Goal: Task Accomplishment & Management: Complete application form

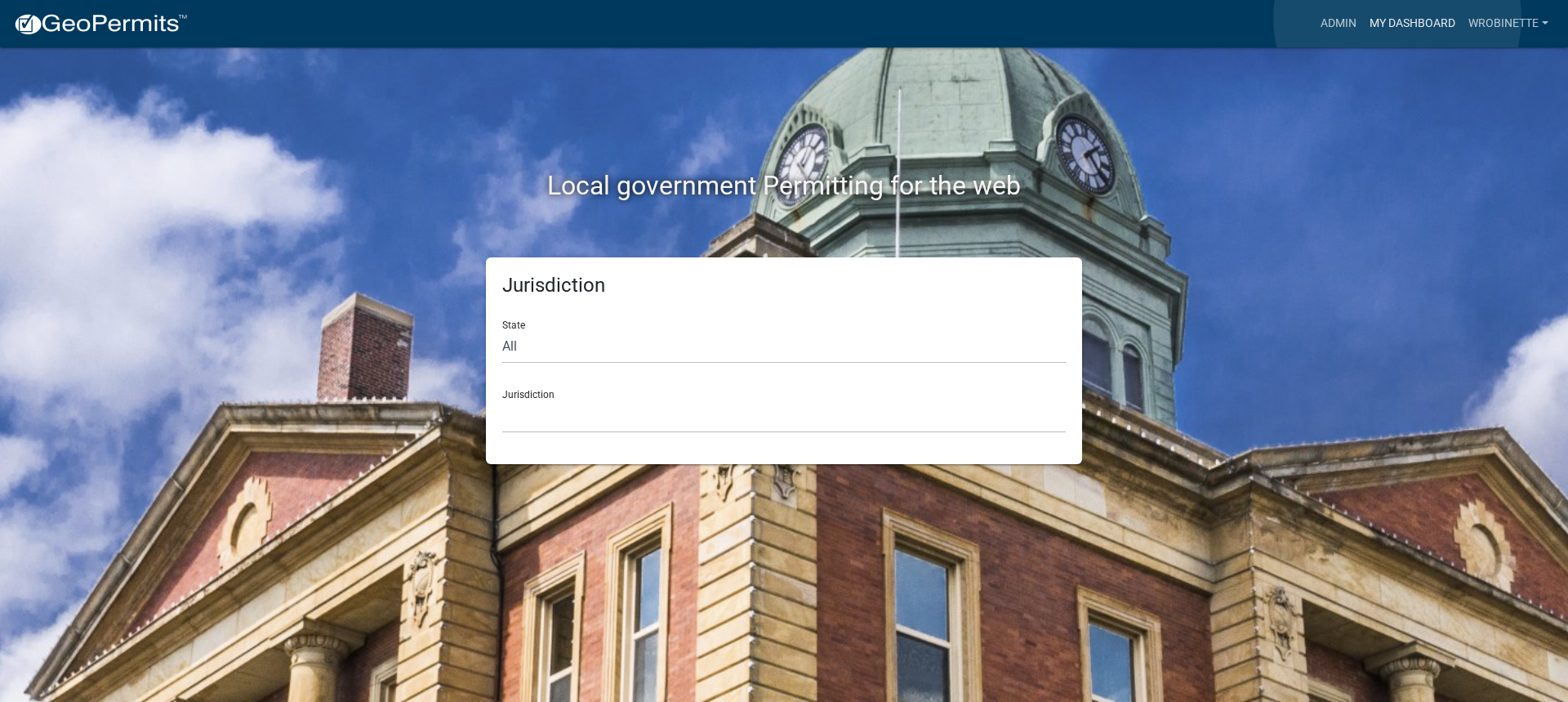
click at [1400, 17] on link "My Dashboard" at bounding box center [1412, 23] width 99 height 31
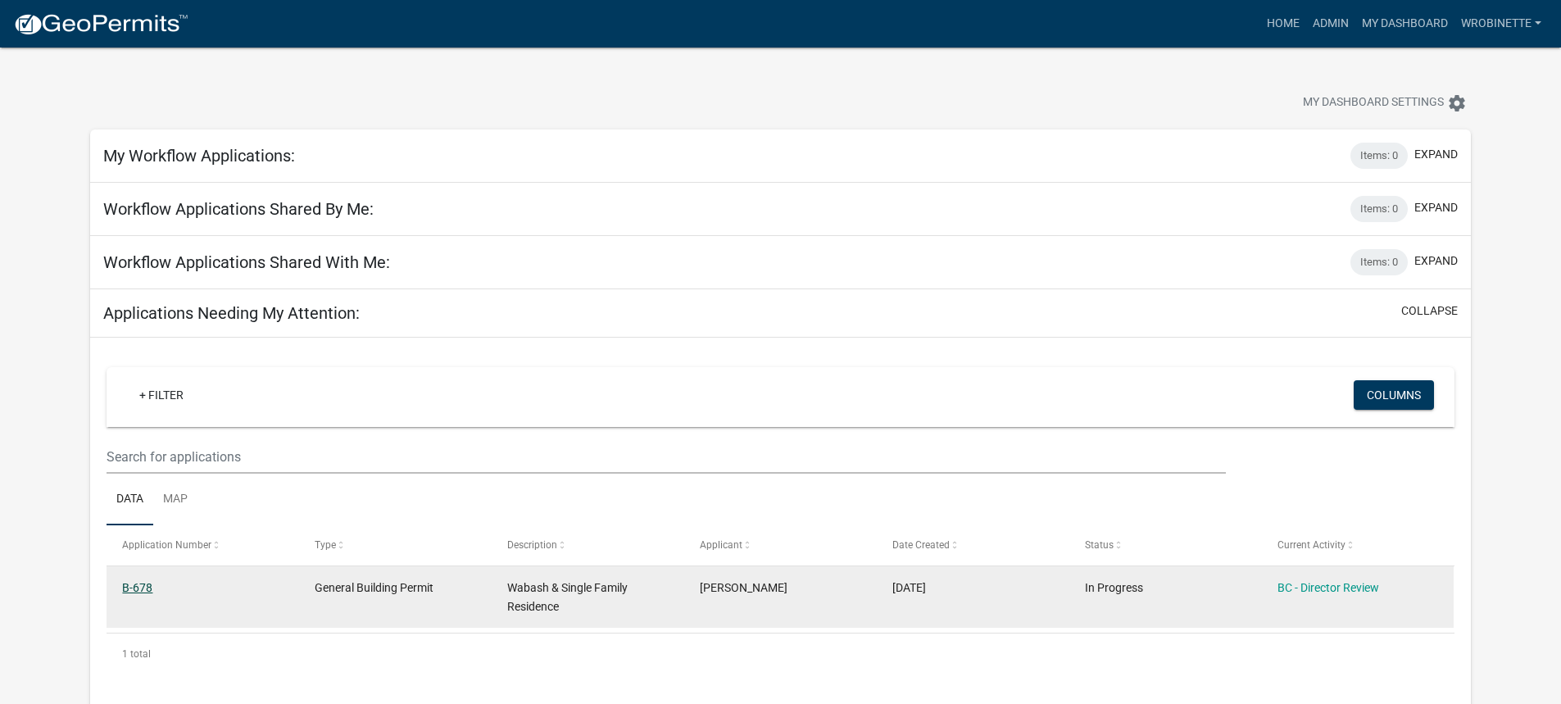
click at [129, 582] on link "B-678" at bounding box center [137, 587] width 30 height 13
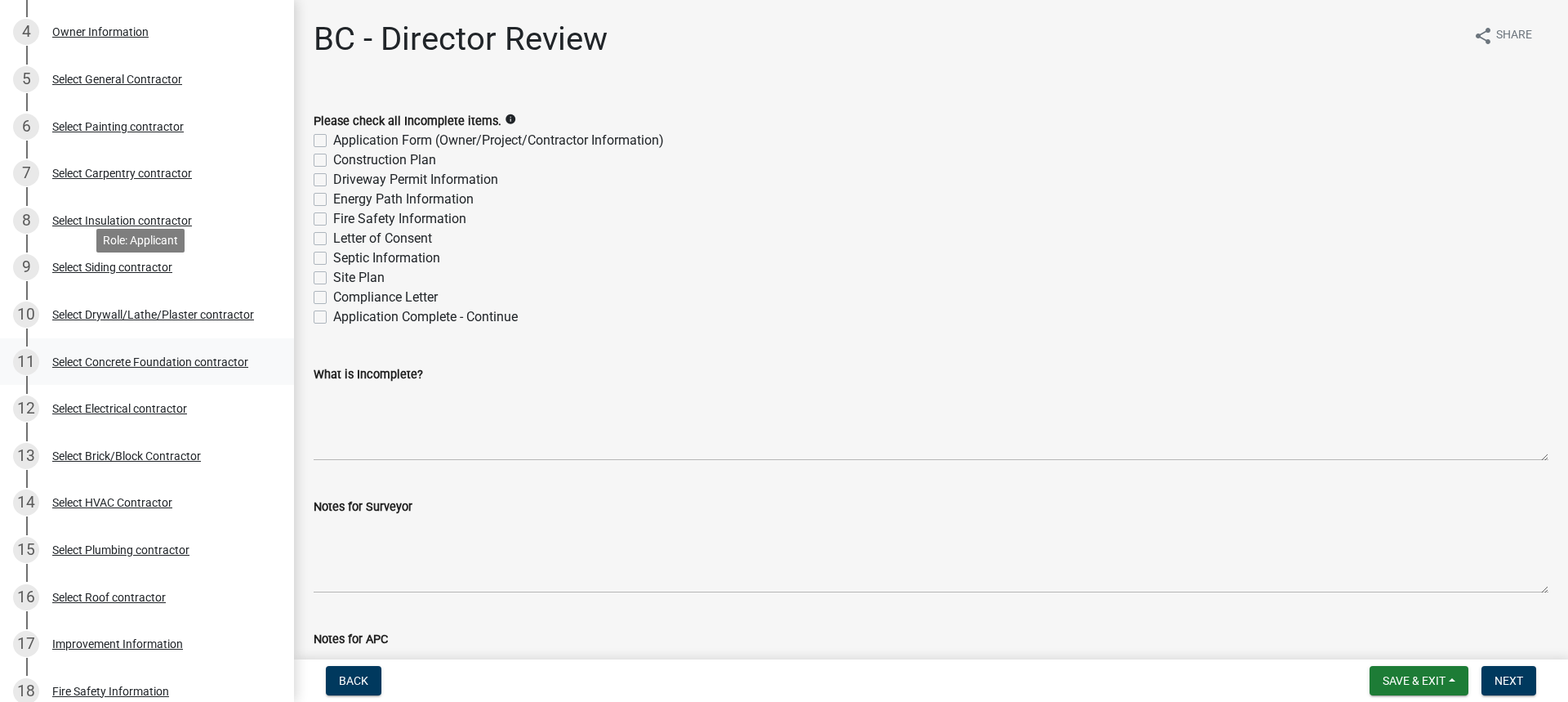
scroll to position [817, 0]
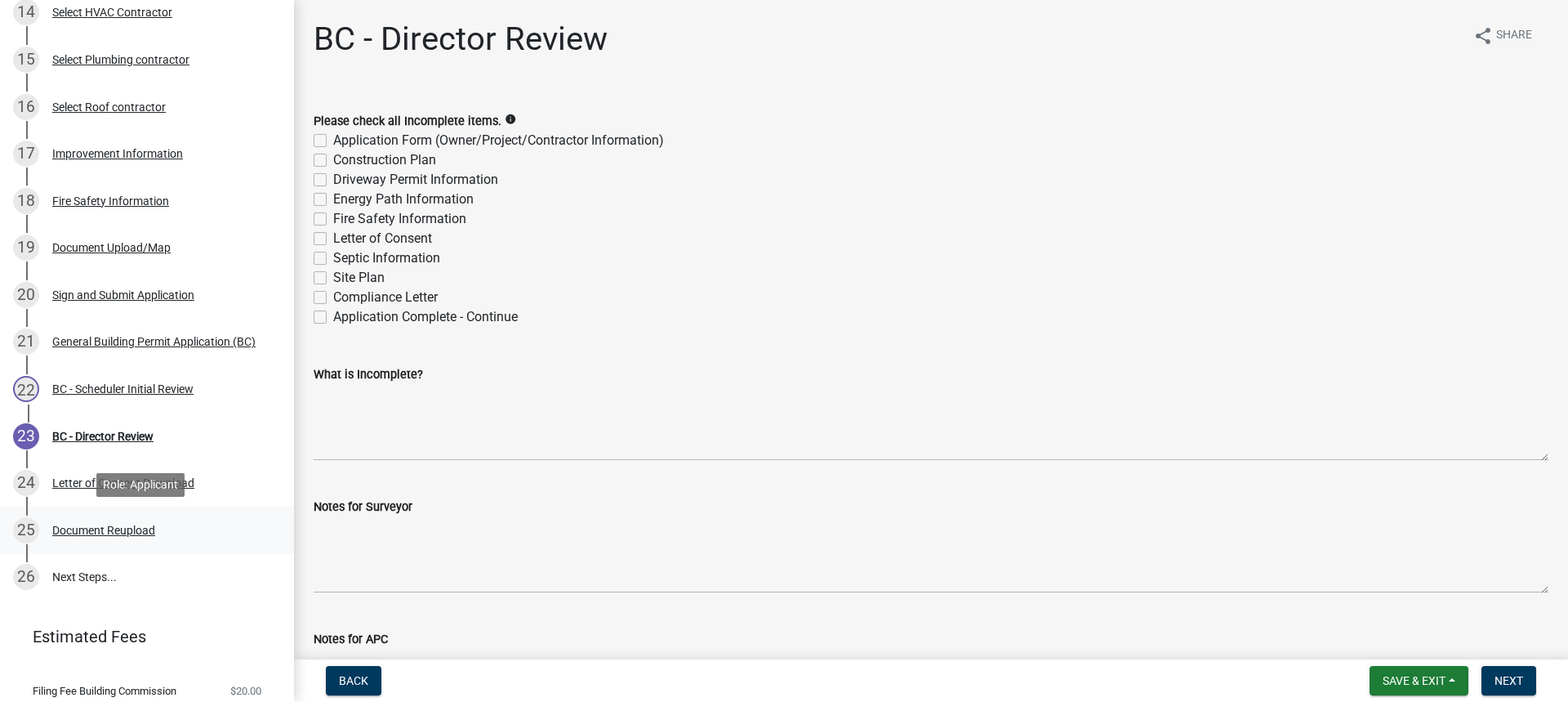
click at [128, 525] on div "Document Reupload" at bounding box center [103, 529] width 103 height 11
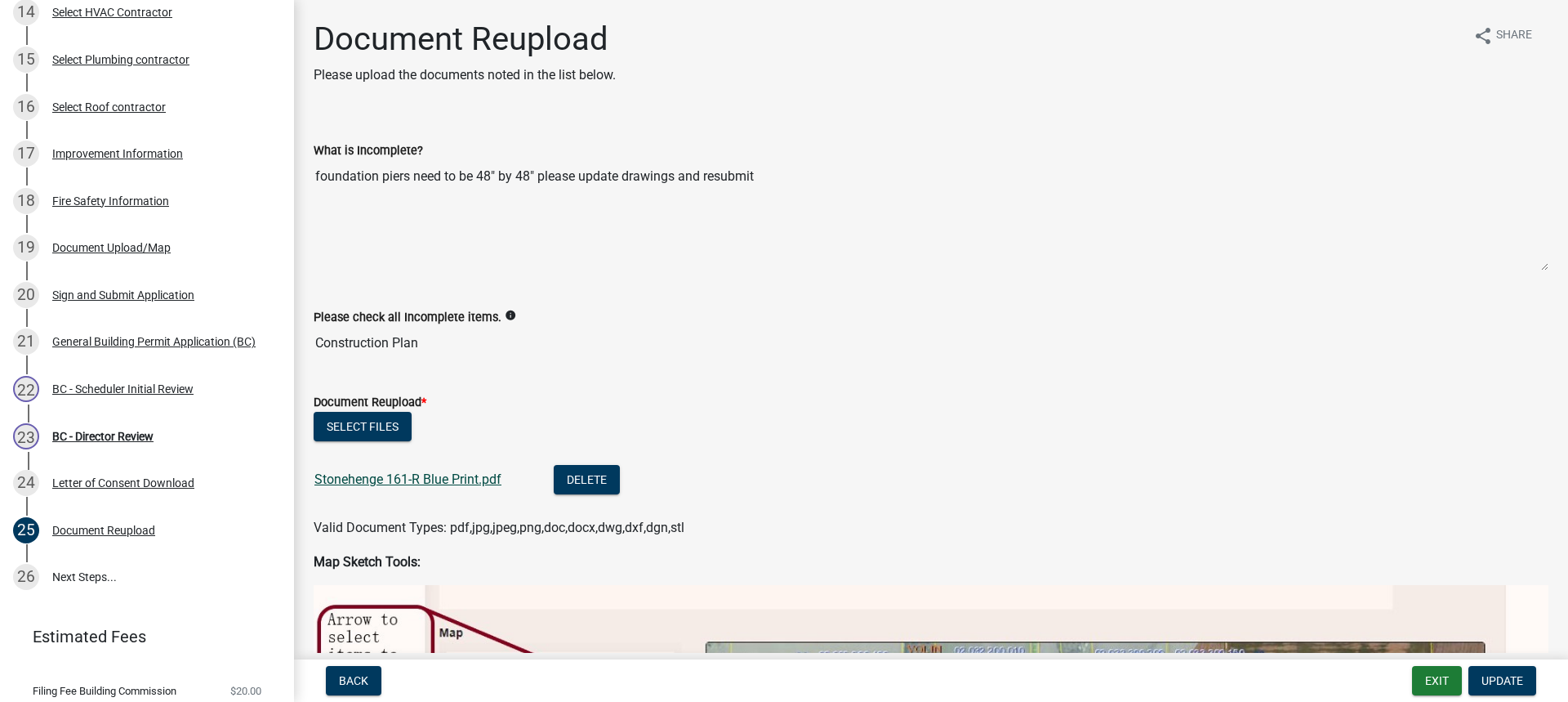
click at [437, 479] on link "Stonehenge 161-R Blue Print.pdf" at bounding box center [409, 480] width 187 height 16
click at [436, 474] on link "Stonehenge 161-R Blue Print.pdf" at bounding box center [409, 480] width 187 height 16
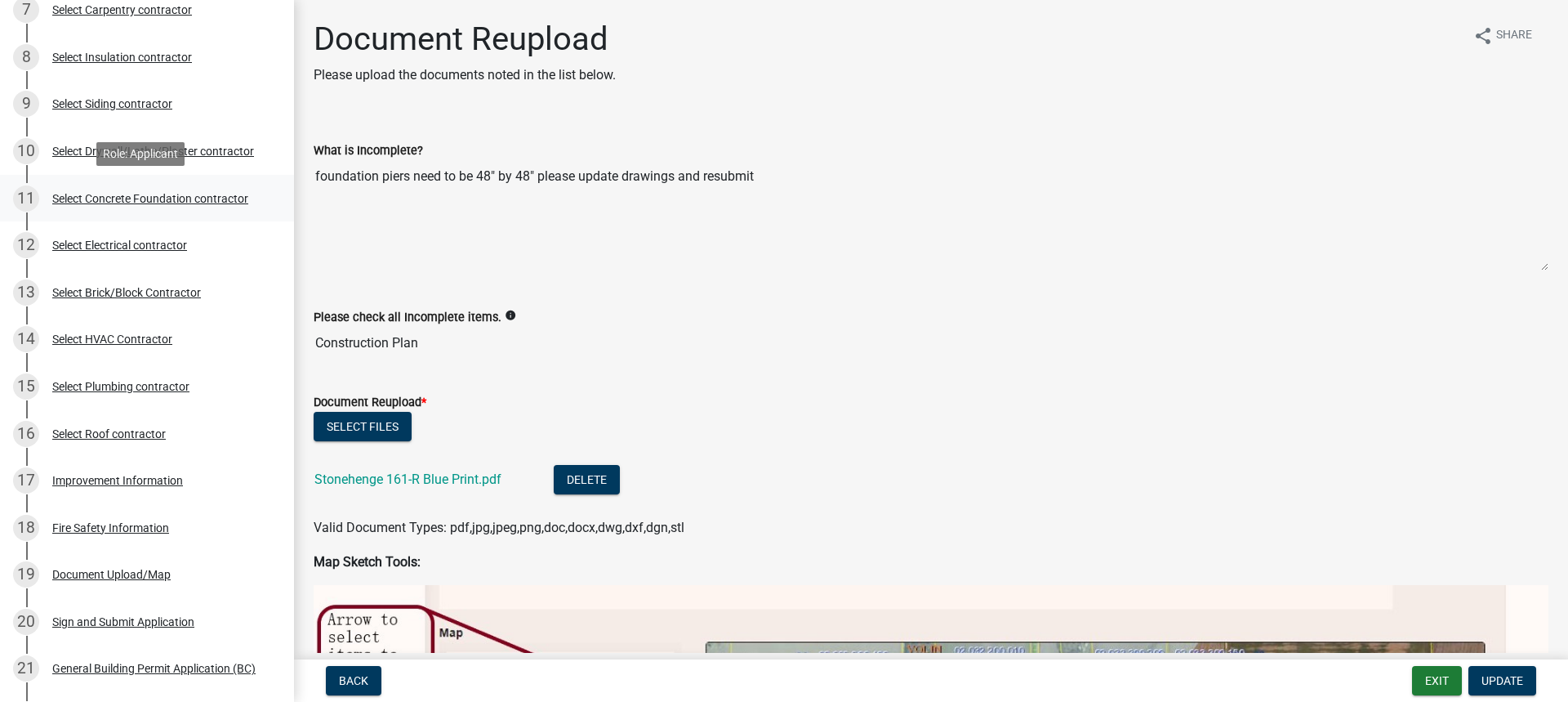
scroll to position [164, 0]
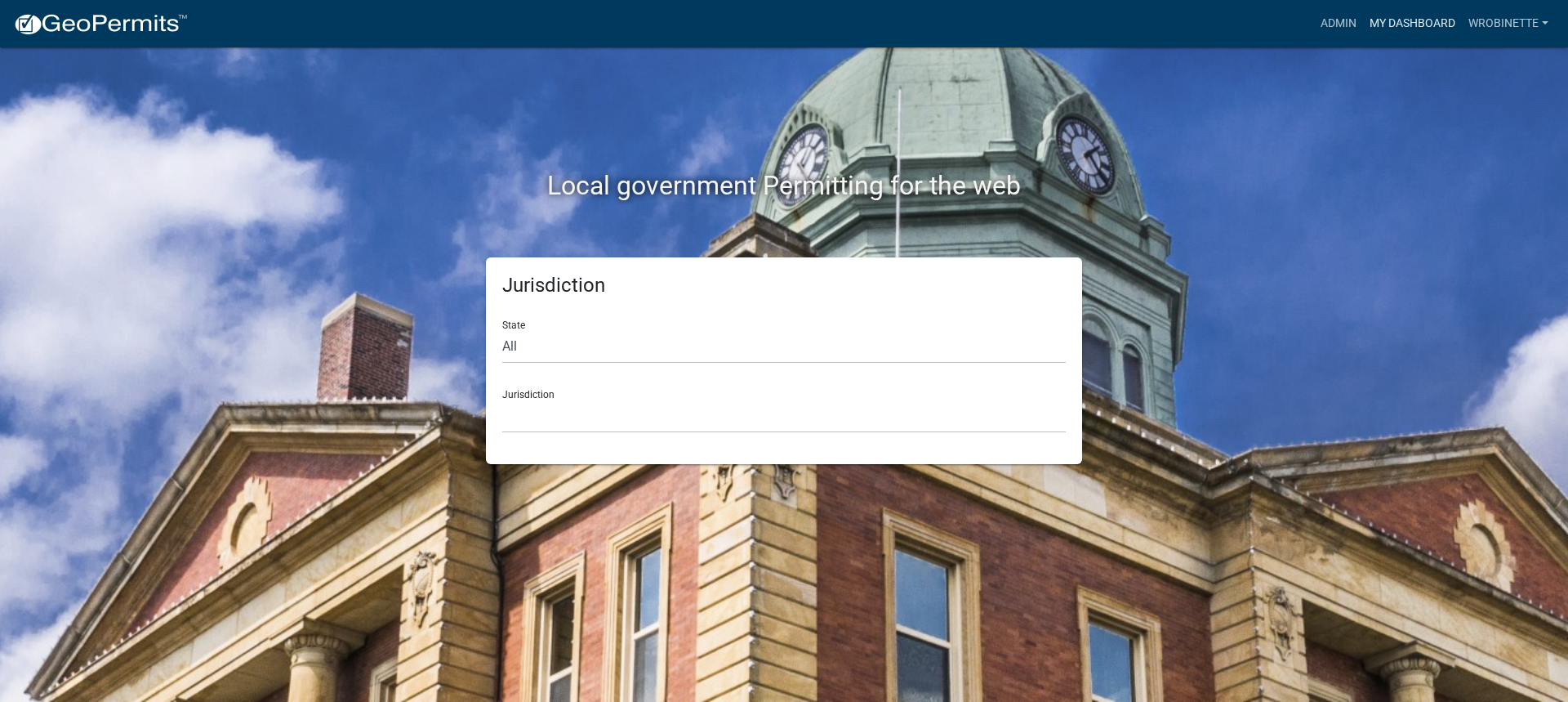
click at [1410, 24] on link "My Dashboard" at bounding box center [1412, 23] width 99 height 31
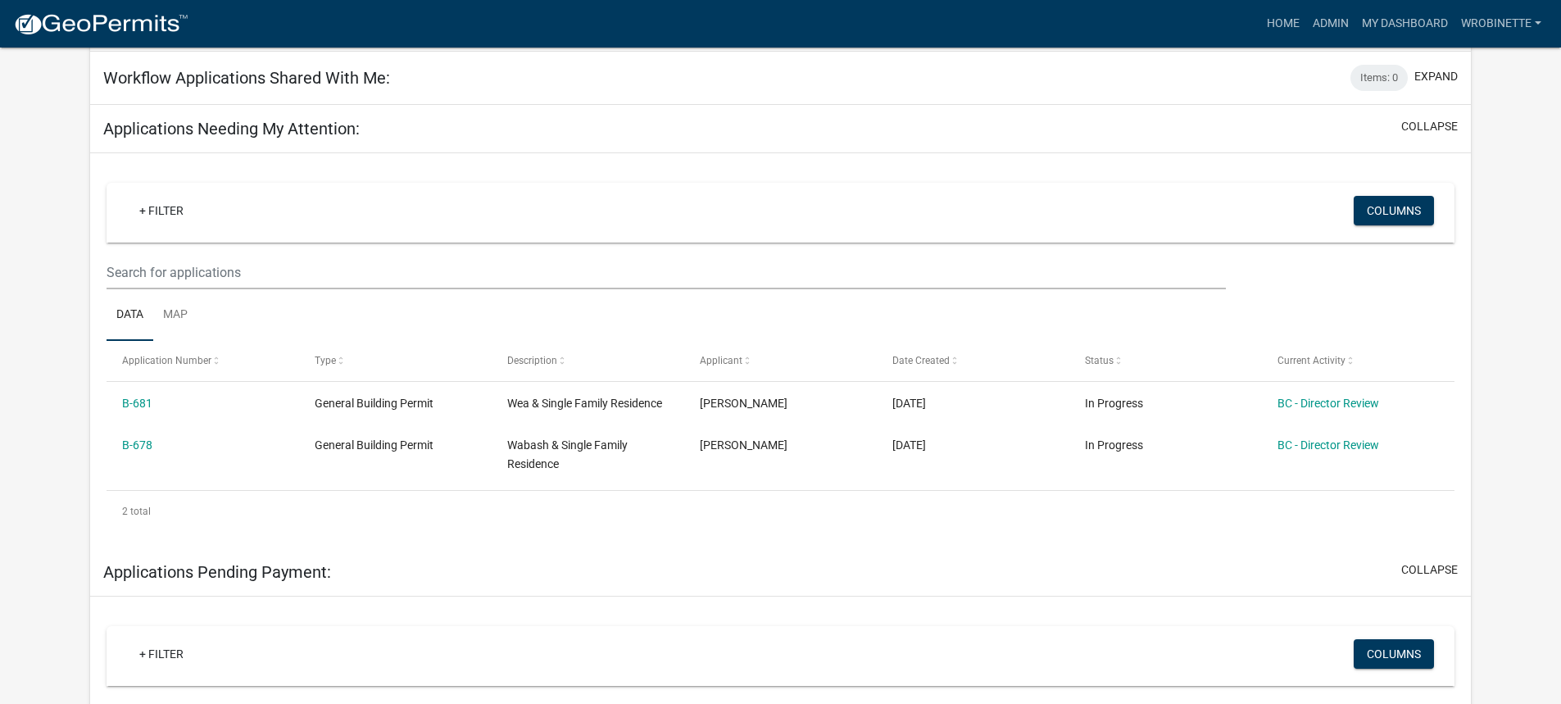
scroll to position [82, 0]
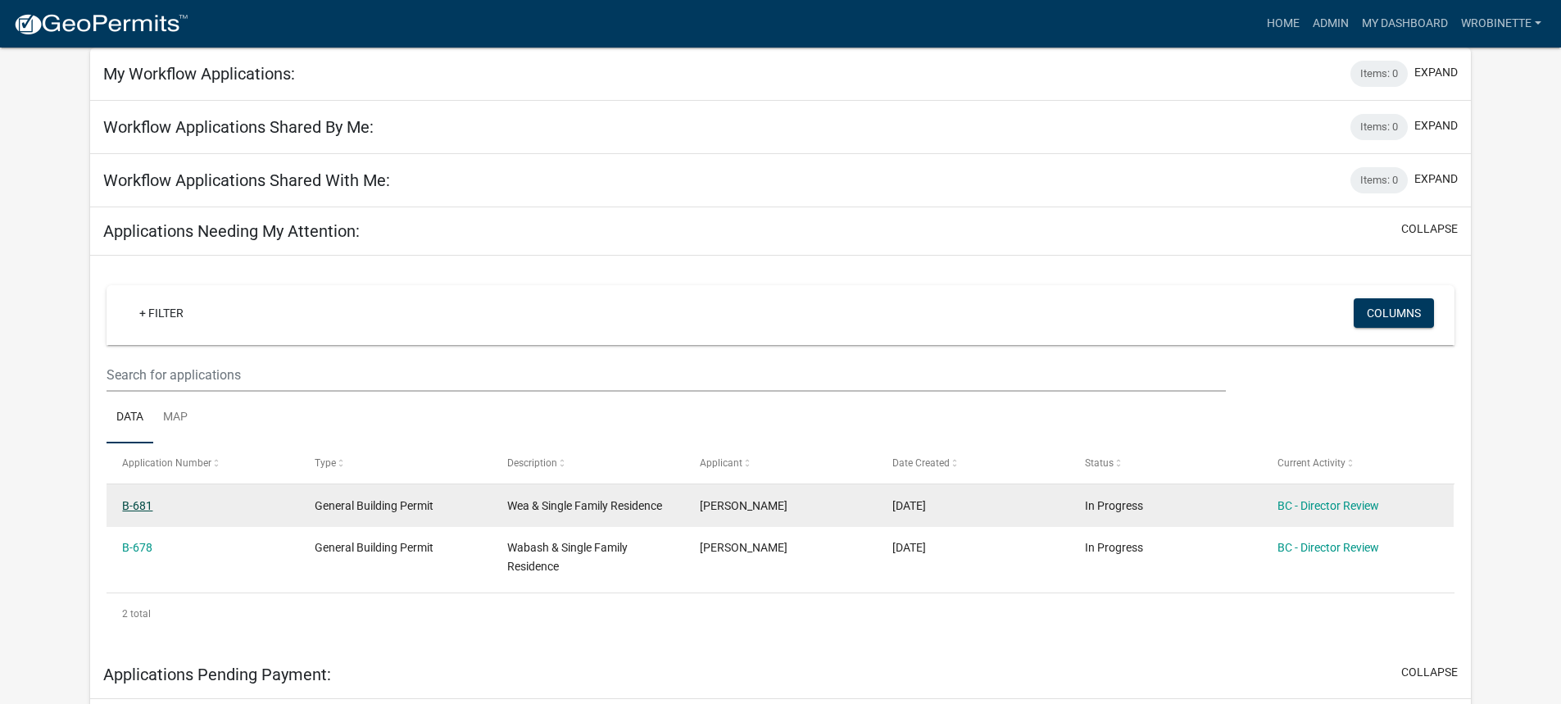
click at [148, 503] on link "B-681" at bounding box center [137, 505] width 30 height 13
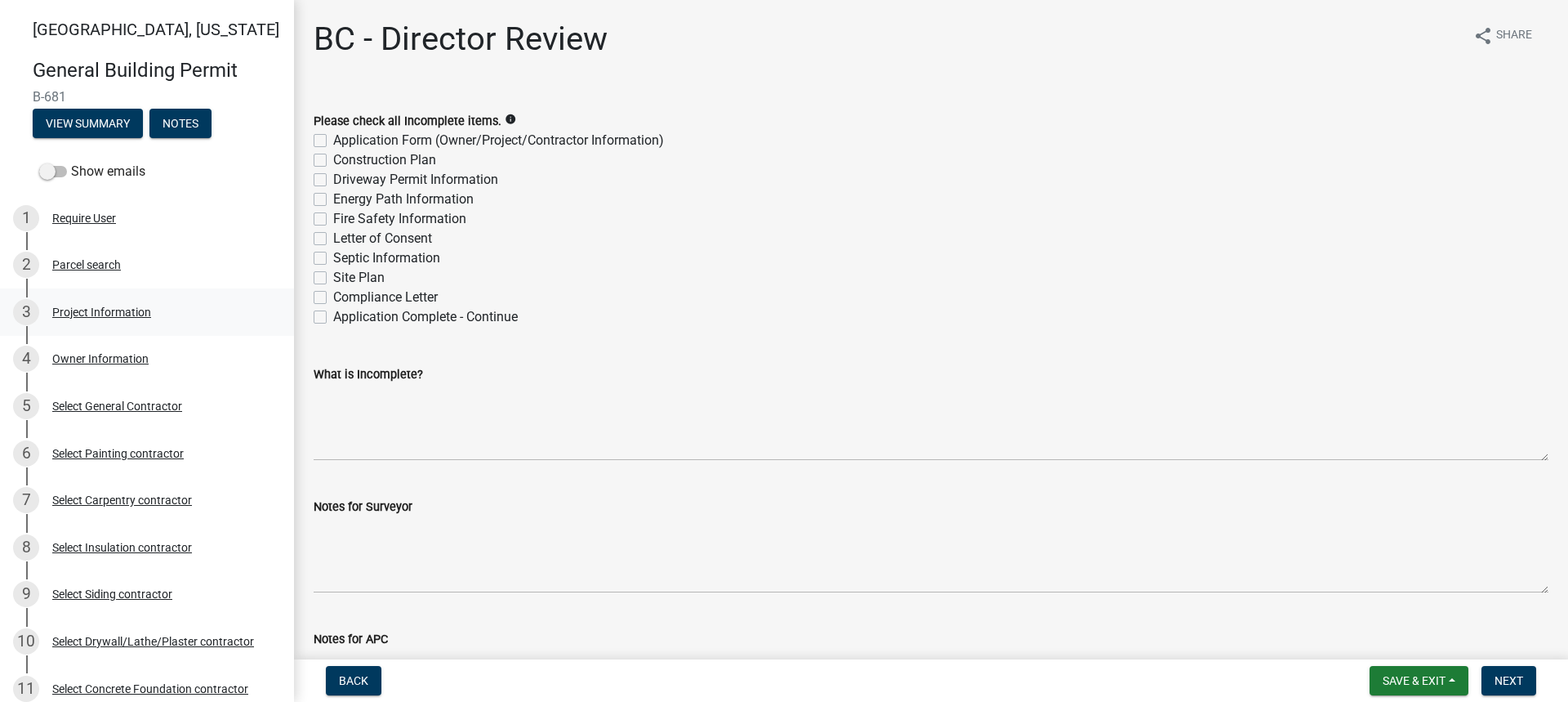
click at [122, 306] on div "Project Information" at bounding box center [101, 311] width 99 height 11
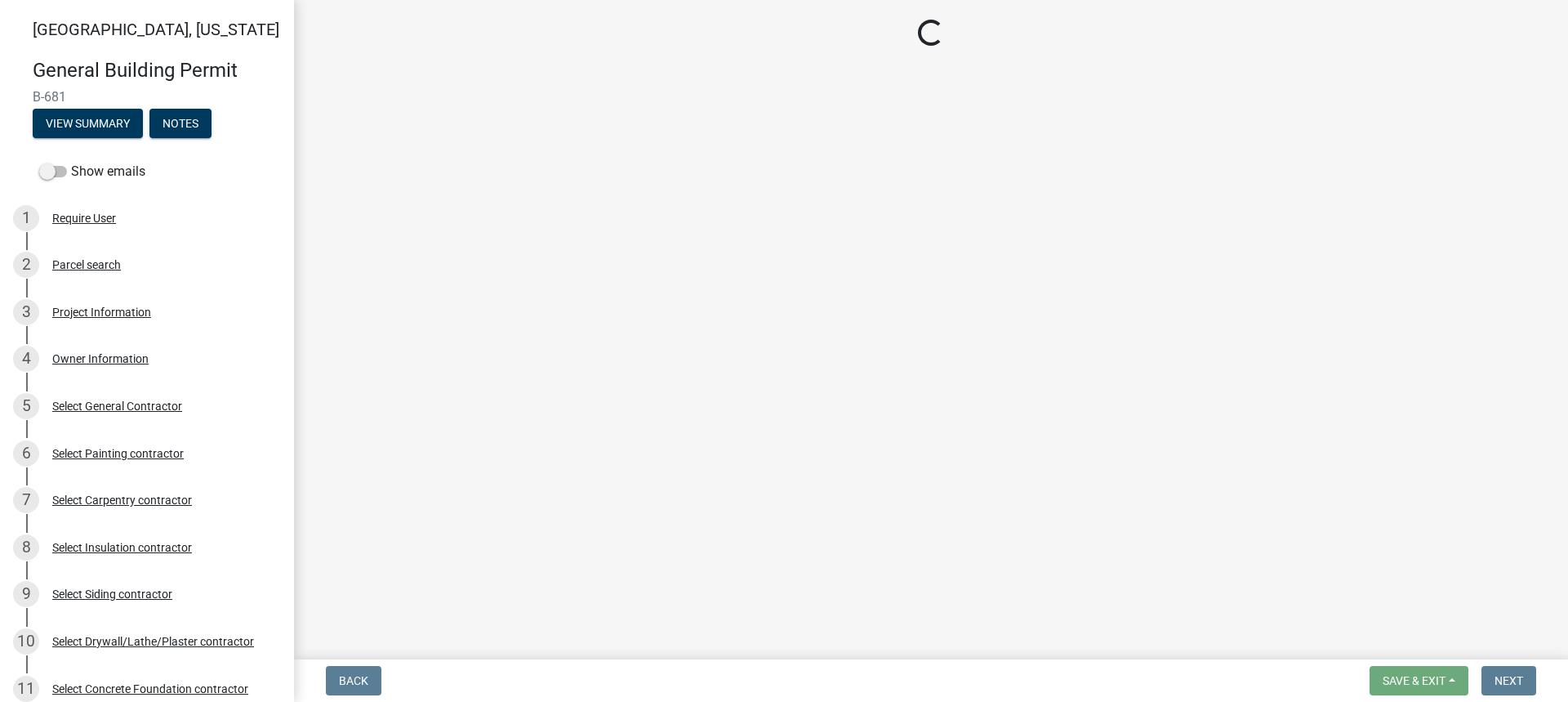
select select "d3bc3282-92a9-4f2d-b0b7-49300d29f3ce"
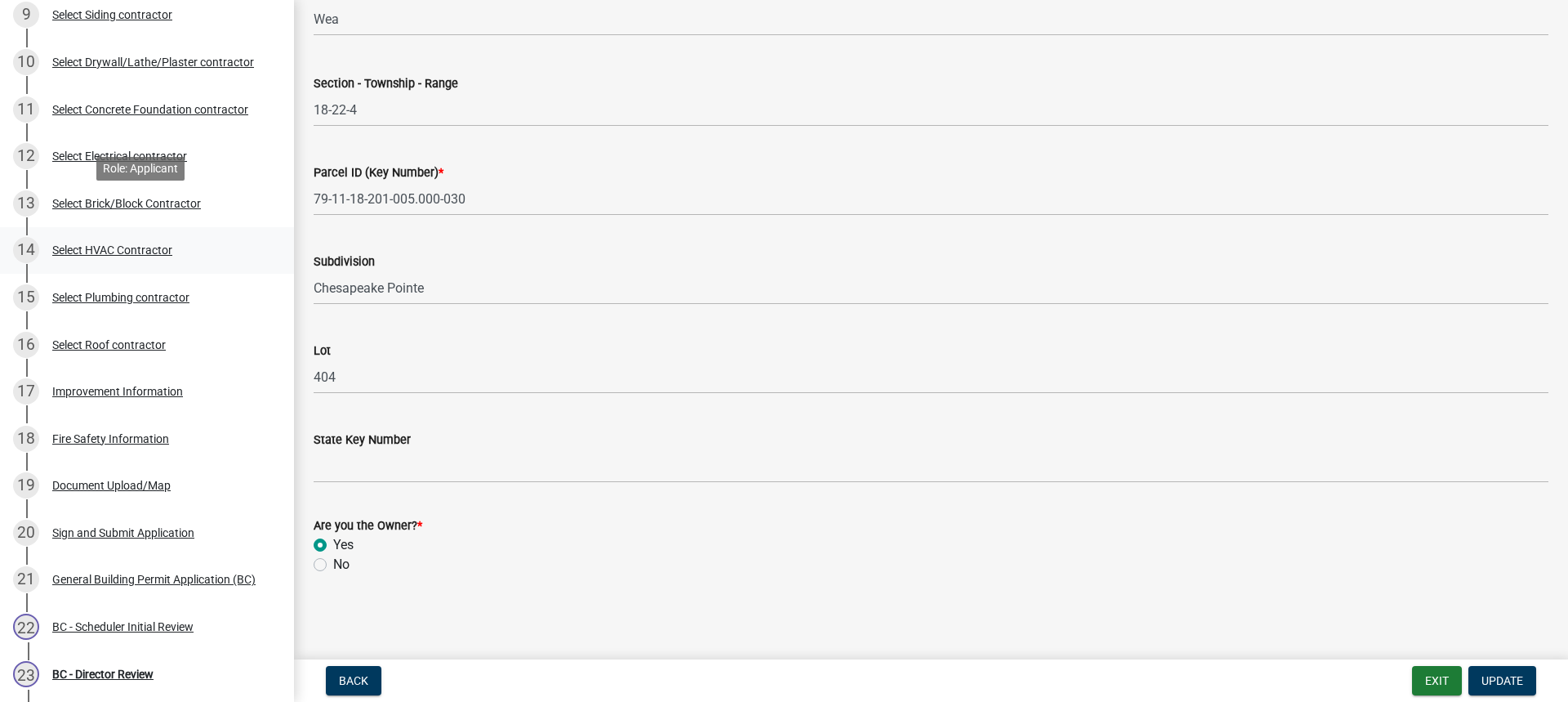
scroll to position [736, 0]
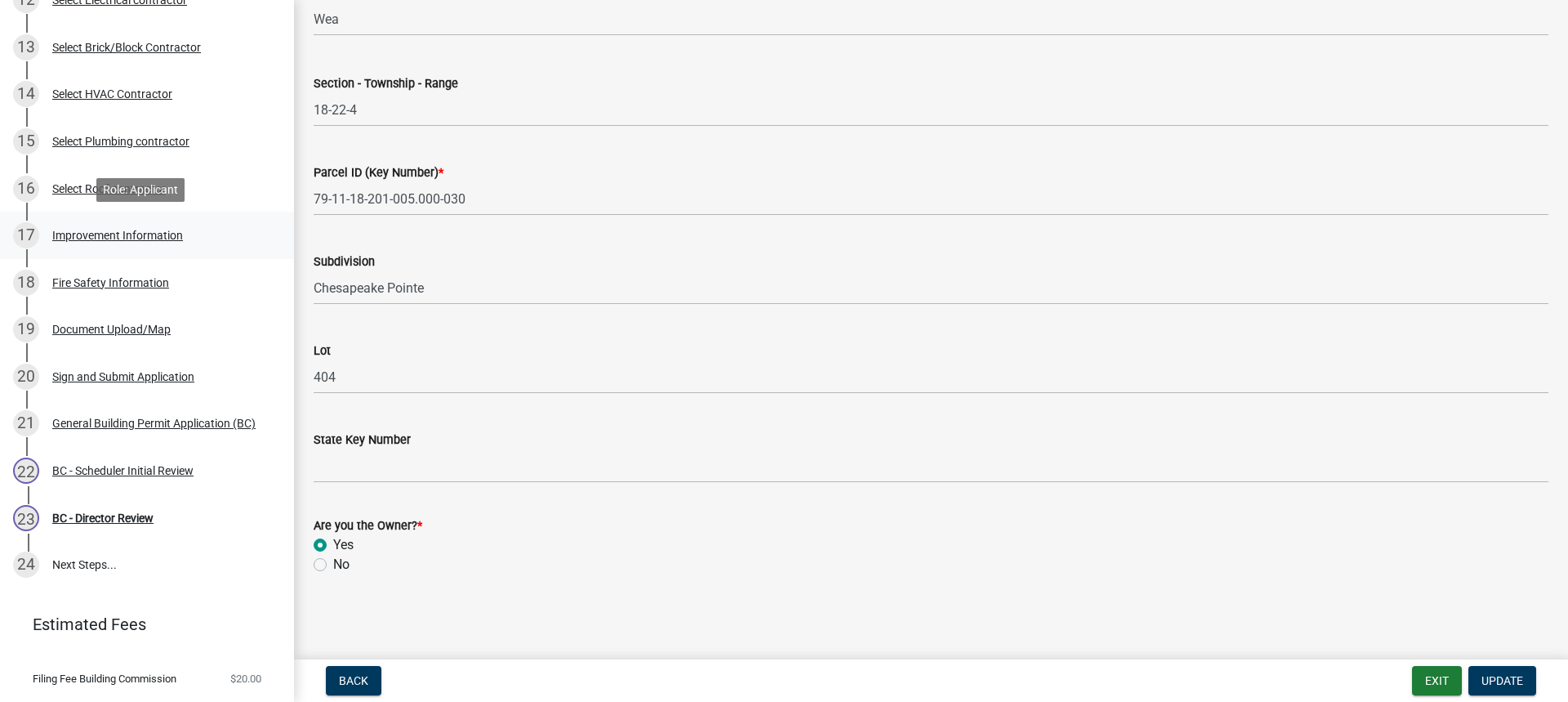
click at [111, 230] on div "Improvement Information" at bounding box center [117, 234] width 131 height 11
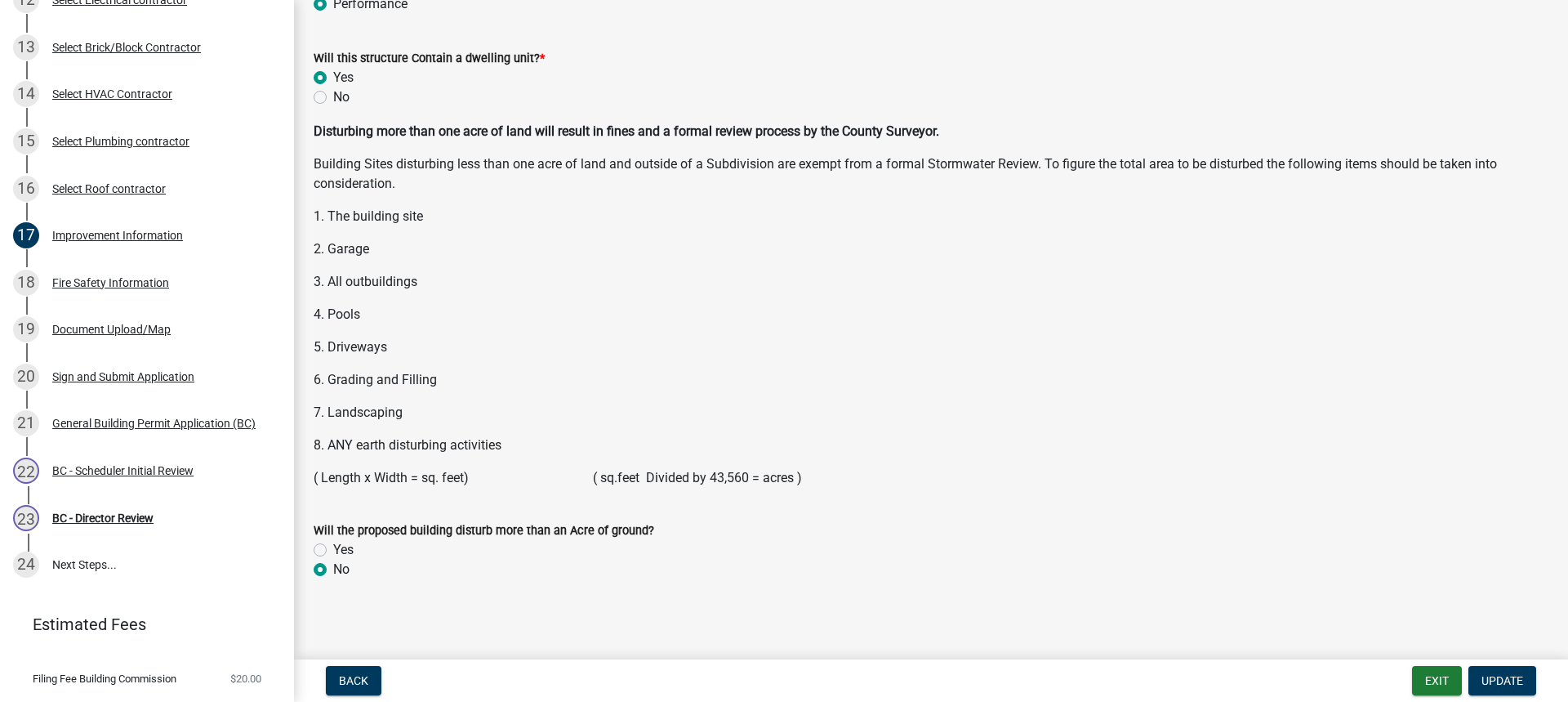
scroll to position [2148, 0]
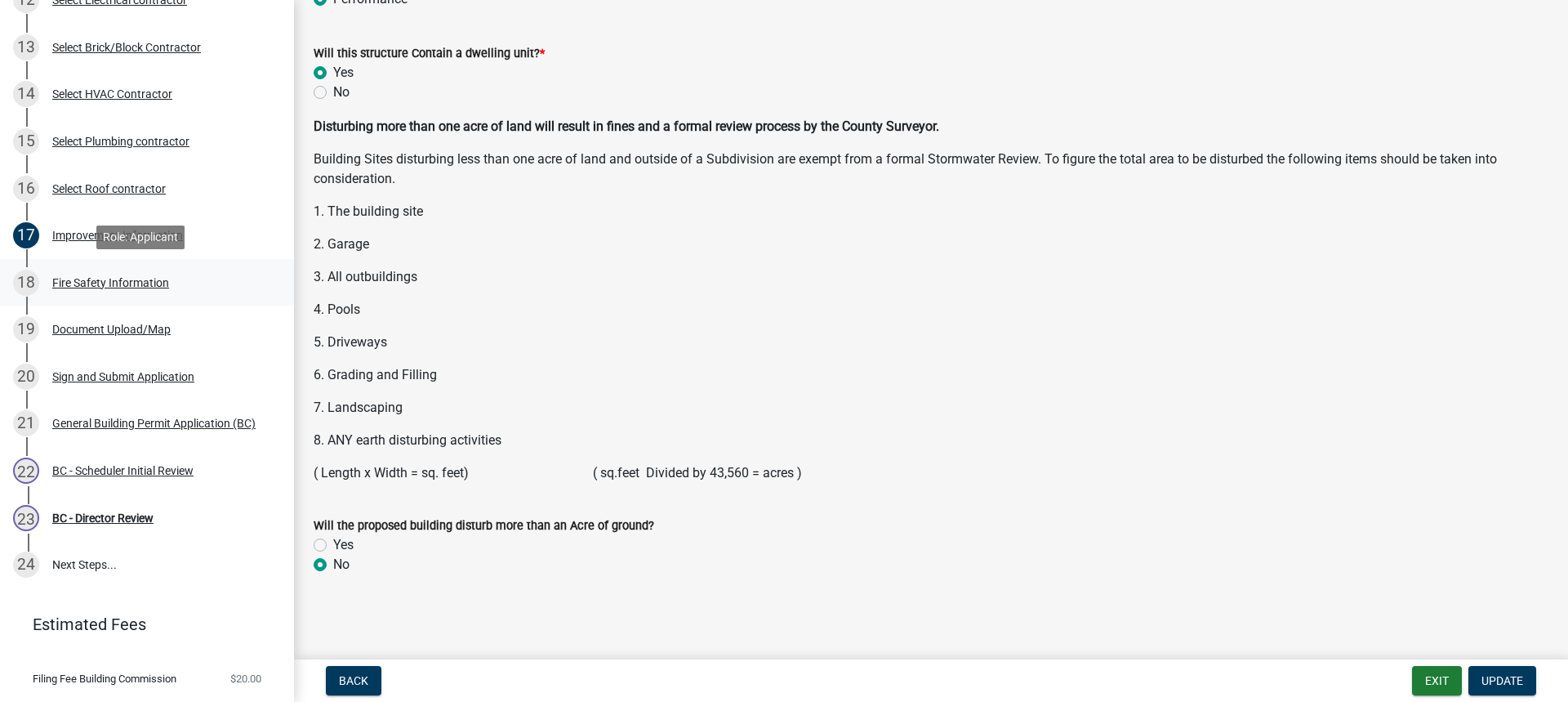
click at [140, 277] on div "Fire Safety Information" at bounding box center [110, 282] width 117 height 11
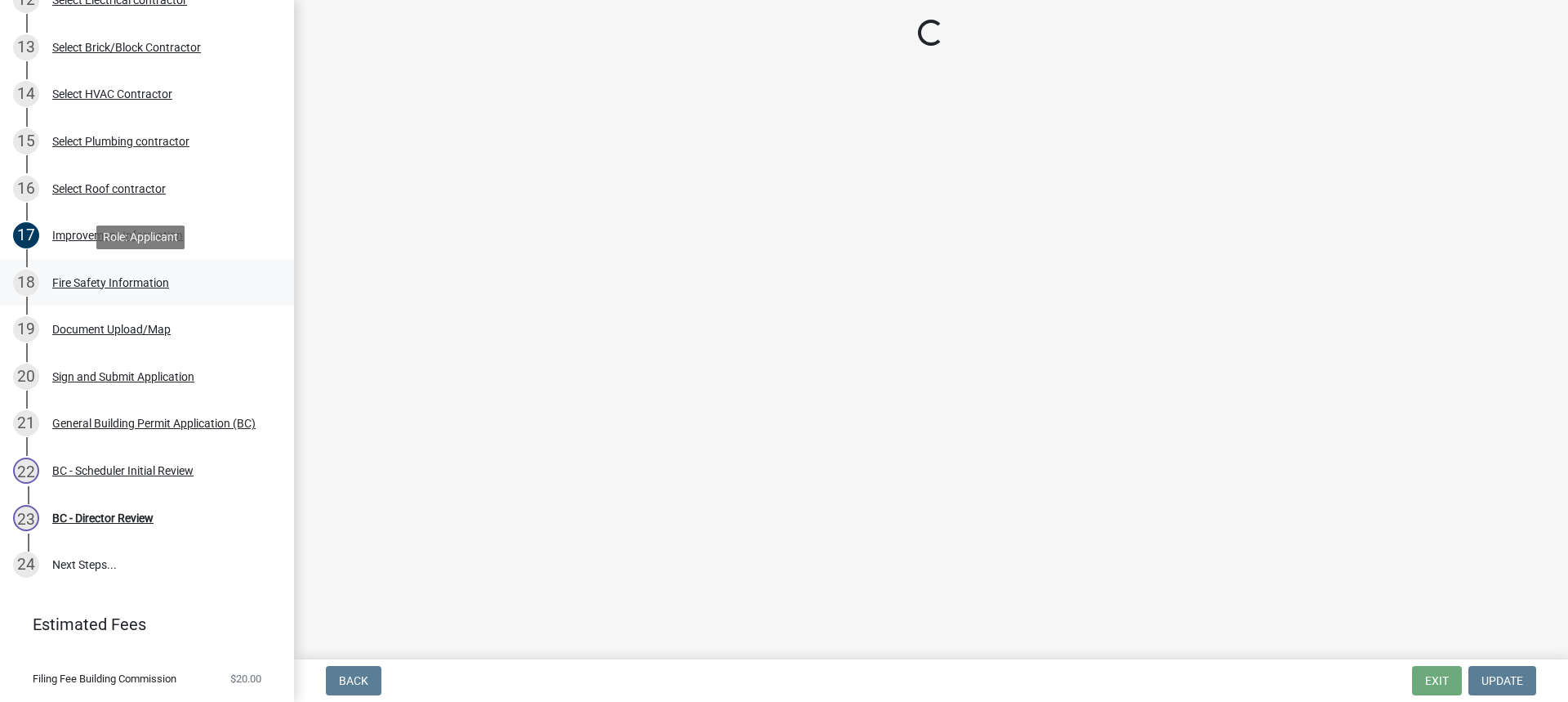
scroll to position [0, 0]
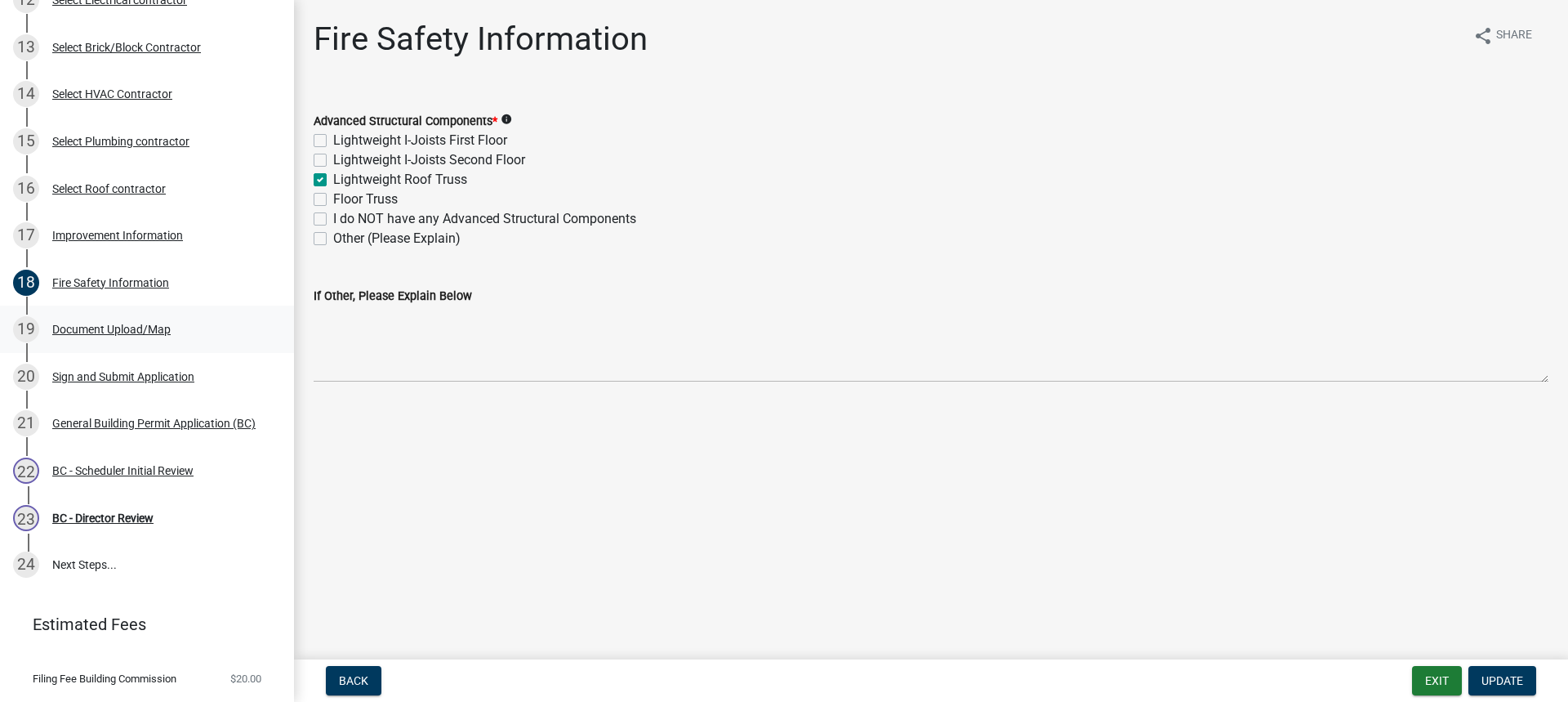
click at [121, 329] on div "Document Upload/Map" at bounding box center [111, 329] width 119 height 11
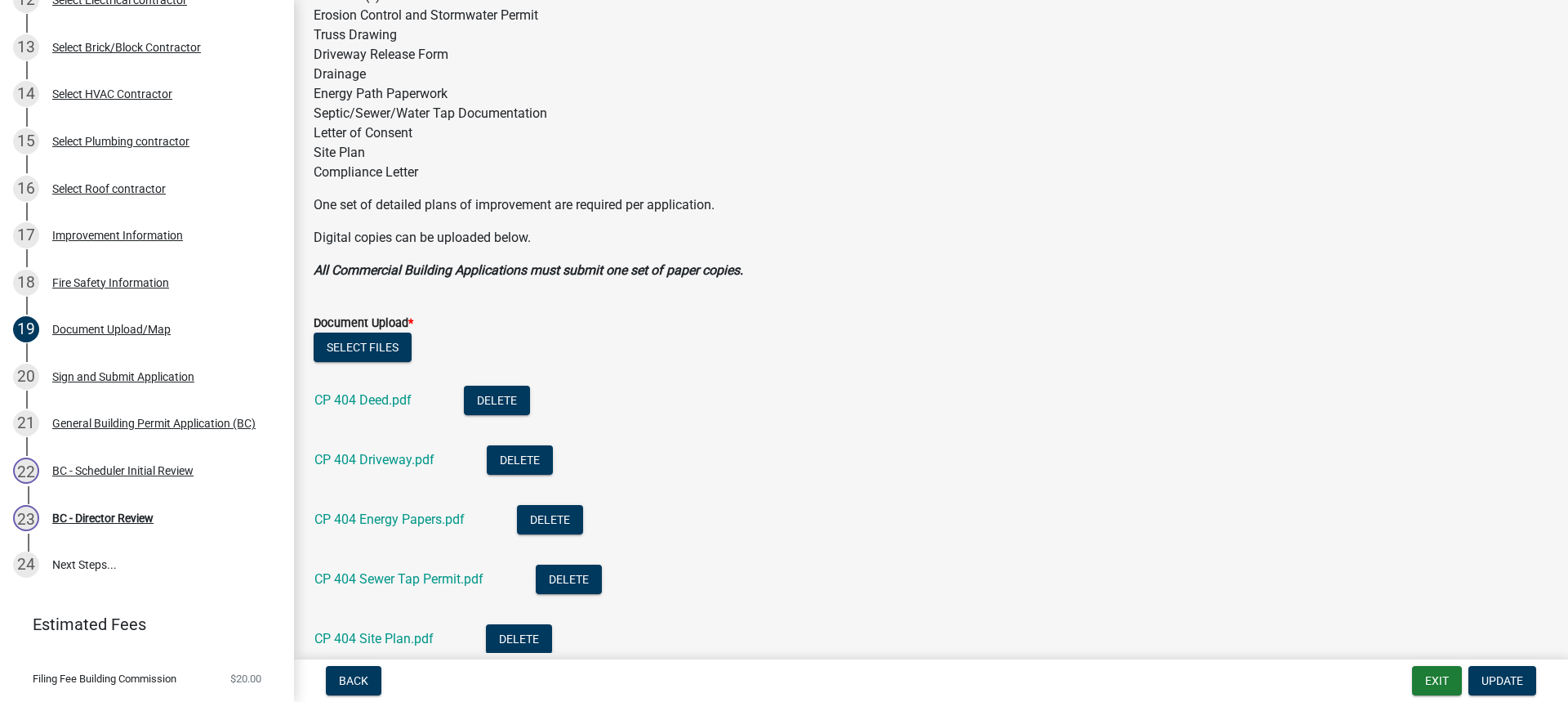
scroll to position [327, 0]
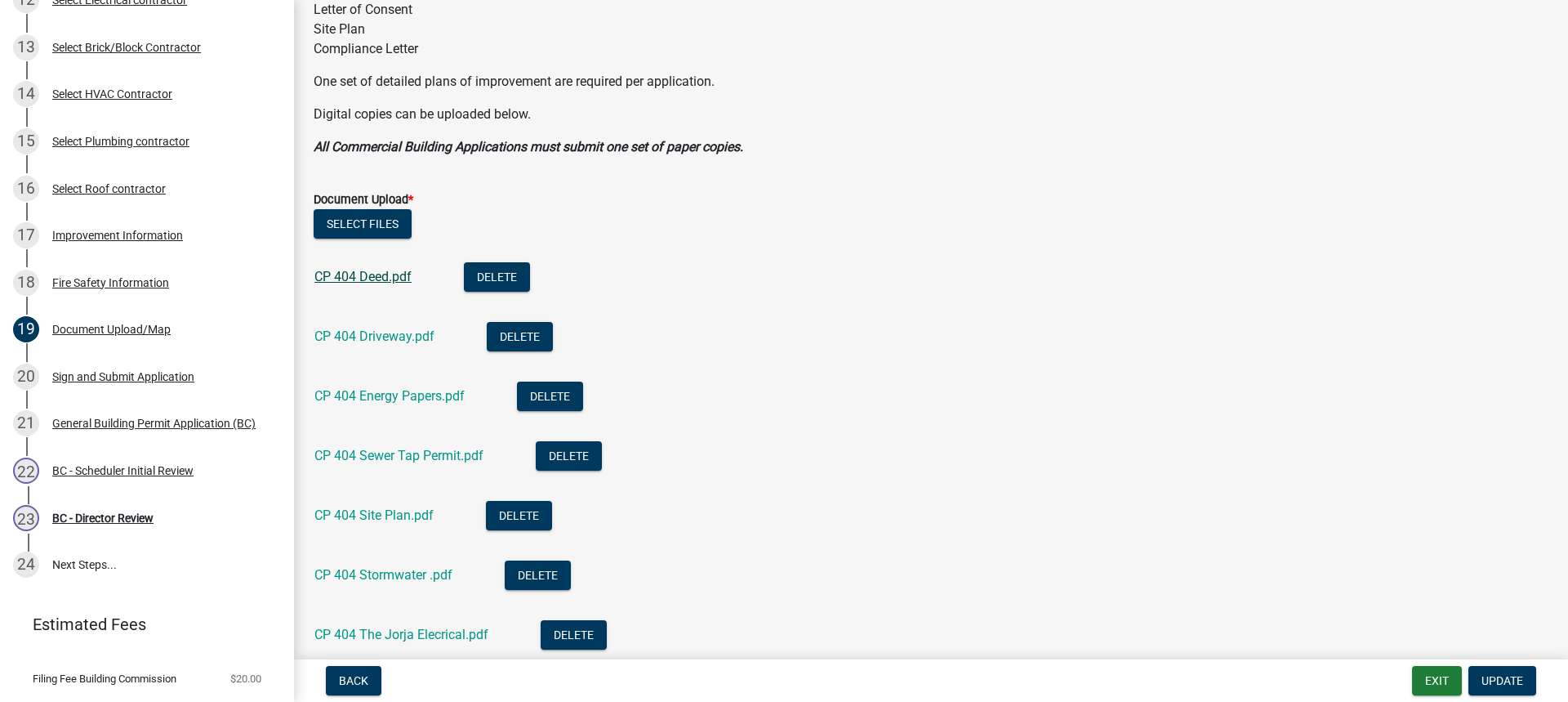
click at [394, 278] on link "CP 404 Deed.pdf" at bounding box center [364, 277] width 98 height 16
click at [396, 338] on link "CP 404 Driveway.pdf" at bounding box center [375, 336] width 120 height 16
click at [407, 394] on link "CP 404 Energy Papers.pdf" at bounding box center [390, 396] width 151 height 16
click at [400, 453] on link "CP 404 Sewer Tap Permit.pdf" at bounding box center [400, 456] width 169 height 16
click at [396, 512] on link "CP 404 Site Plan.pdf" at bounding box center [375, 516] width 120 height 16
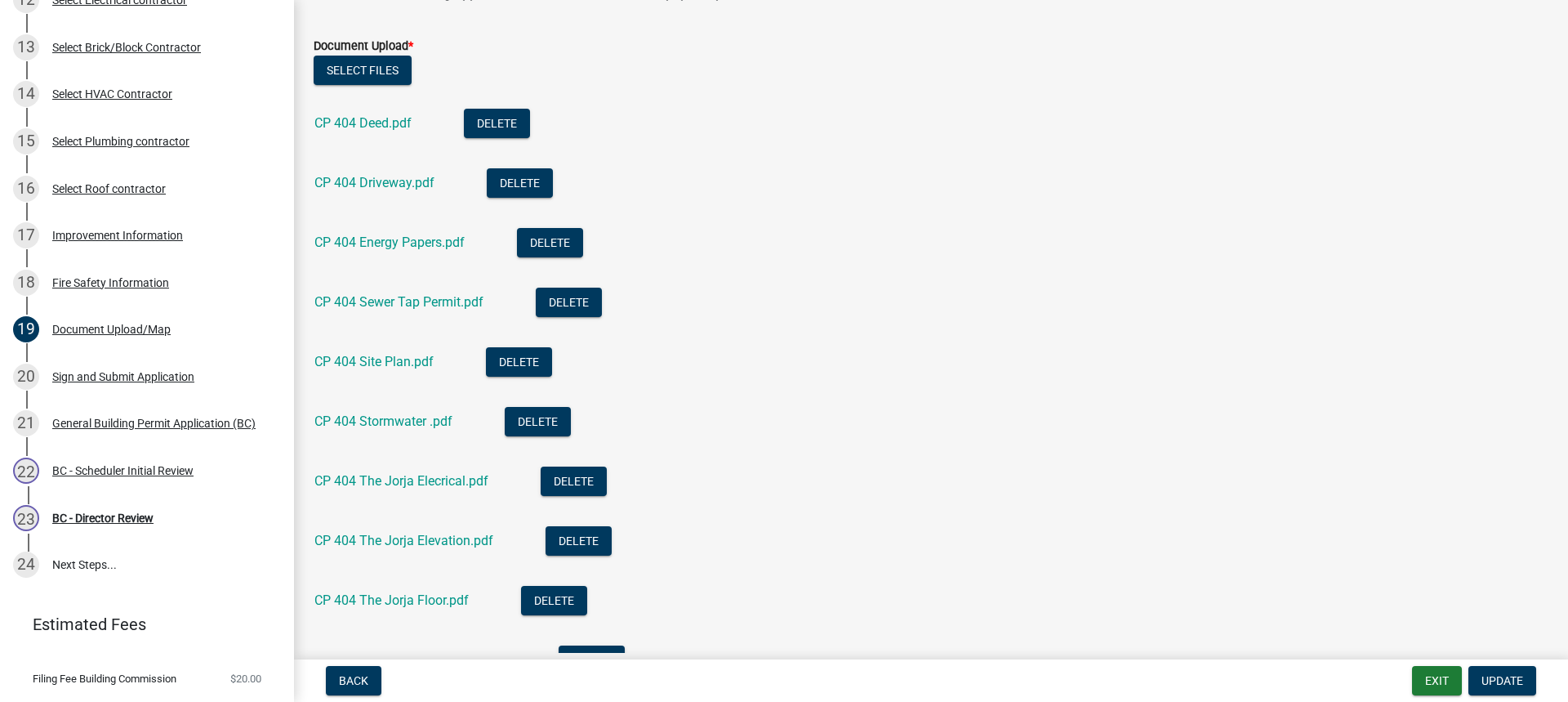
scroll to position [491, 0]
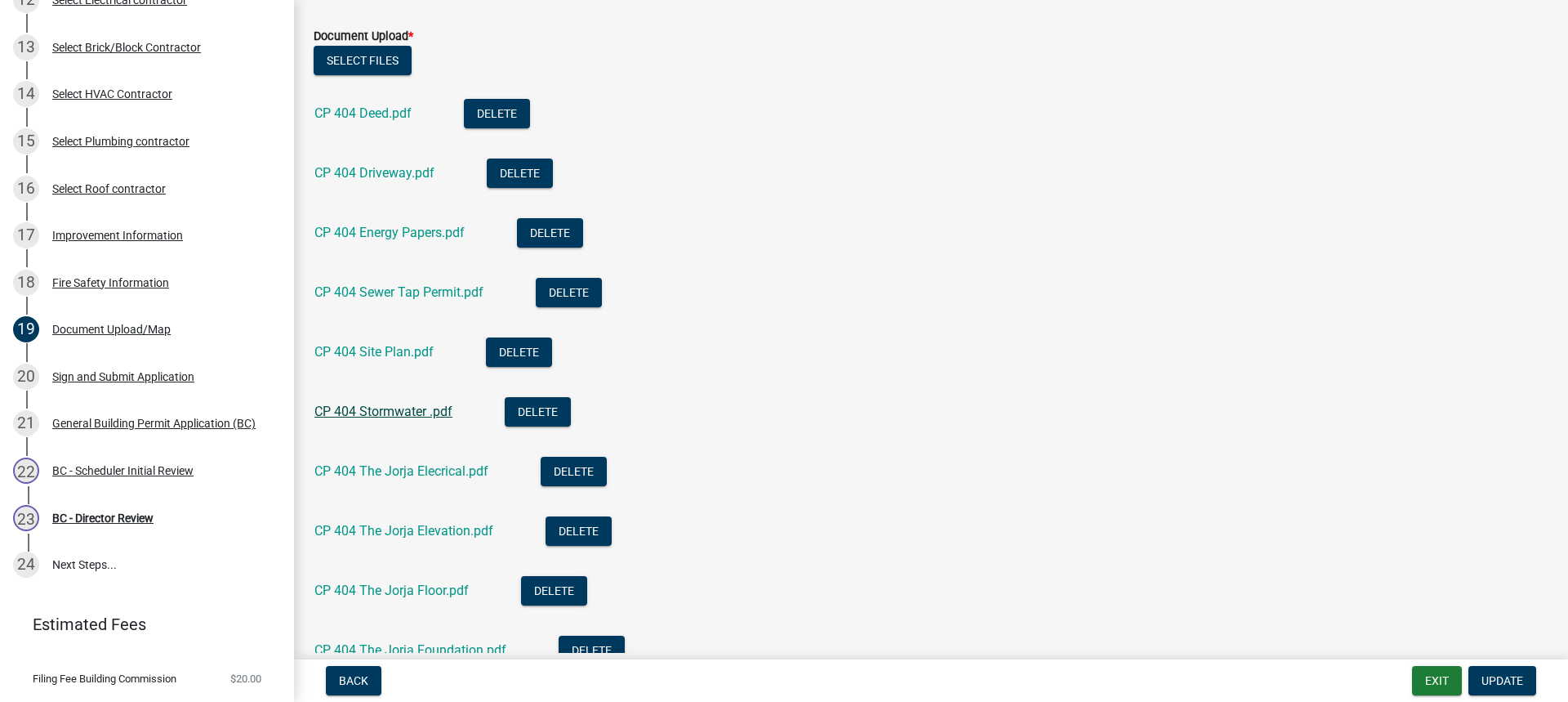
click at [408, 410] on link "CP 404 Stormwater .pdf" at bounding box center [384, 412] width 138 height 16
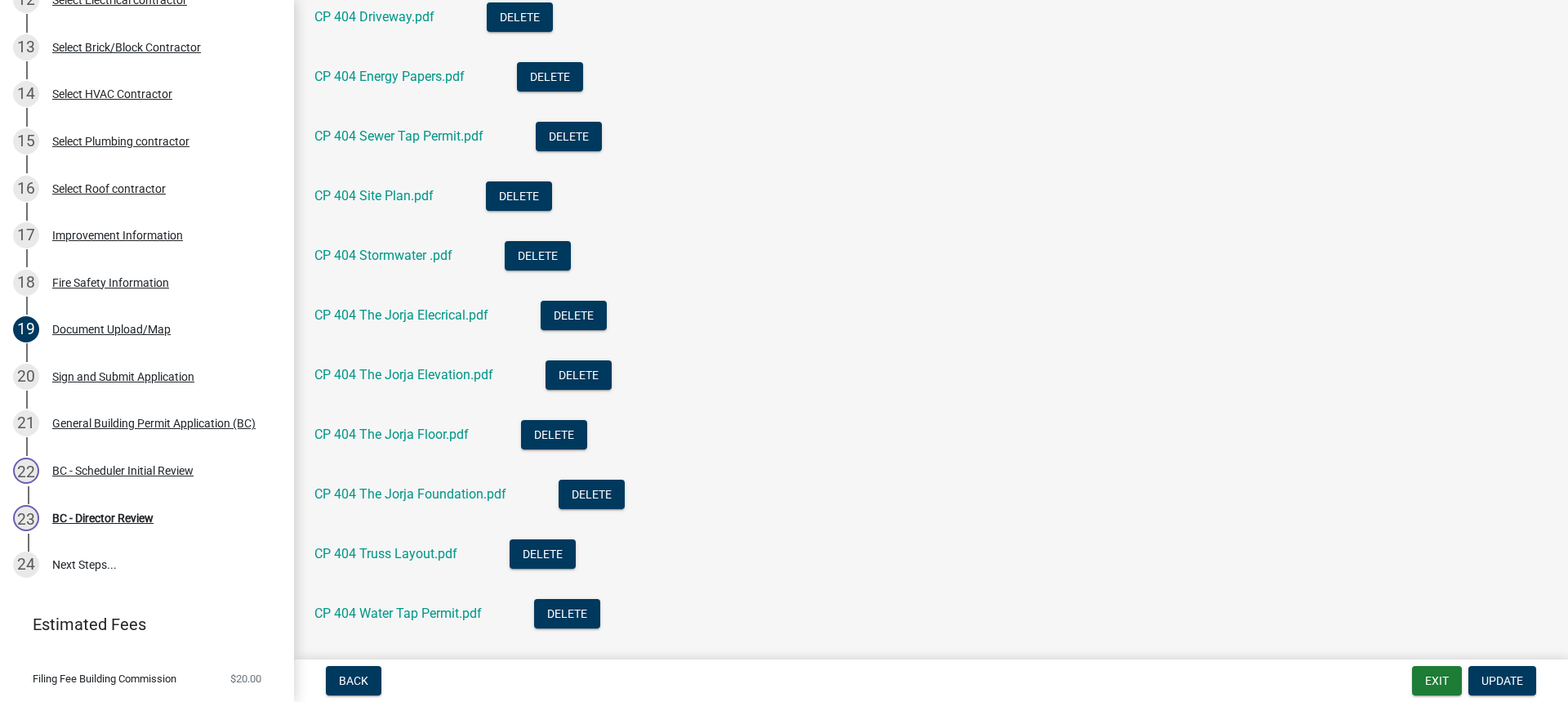
scroll to position [654, 0]
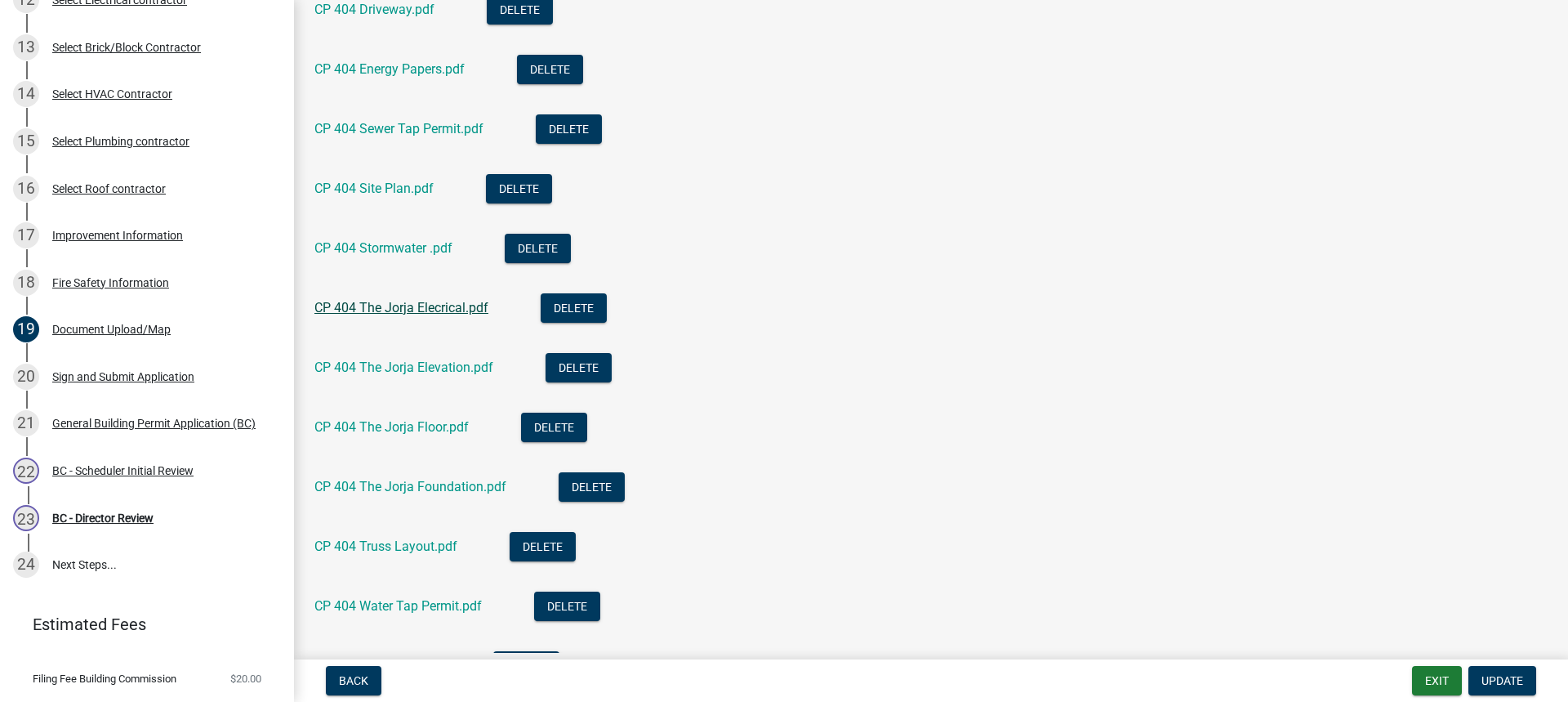
click at [406, 305] on link "CP 404 The Jorja Elecrical.pdf" at bounding box center [402, 308] width 174 height 16
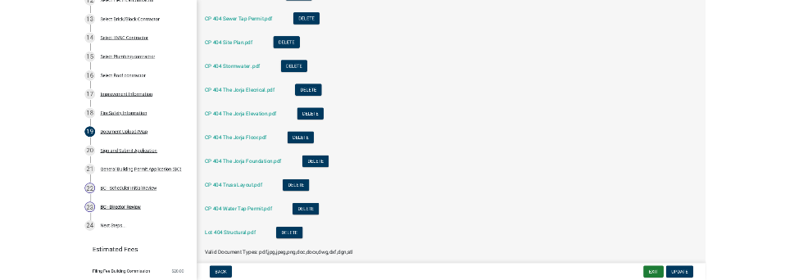
scroll to position [819, 0]
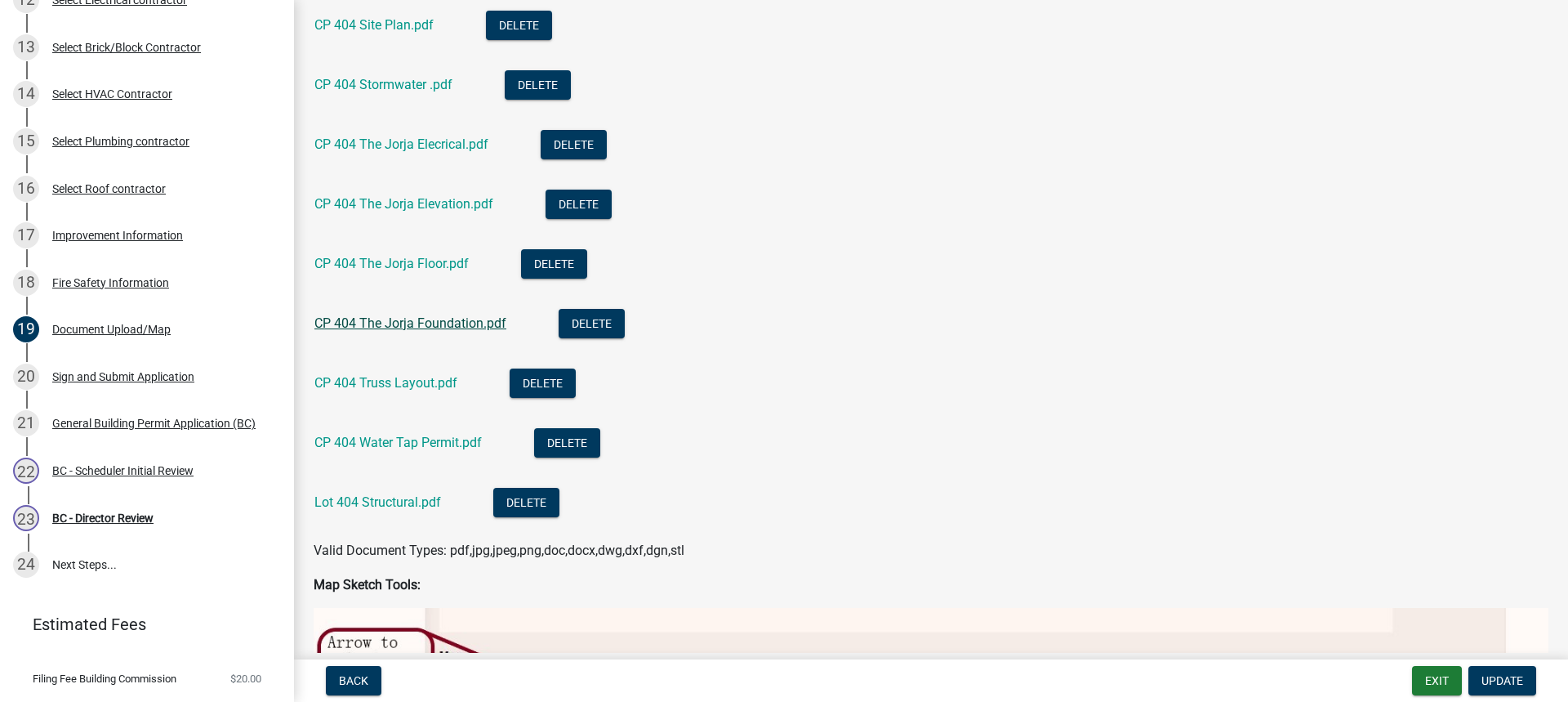
click at [466, 324] on link "CP 404 The Jorja Foundation.pdf" at bounding box center [411, 323] width 192 height 16
click at [417, 378] on link "CP 404 Truss Layout.pdf" at bounding box center [386, 383] width 143 height 16
click at [446, 438] on link "CP 404 Water Tap Permit.pdf" at bounding box center [399, 443] width 167 height 16
click at [392, 505] on link "Lot 404 Structural.pdf" at bounding box center [378, 503] width 127 height 16
click at [442, 265] on link "CP 404 The Jorja Floor.pdf" at bounding box center [392, 264] width 155 height 16
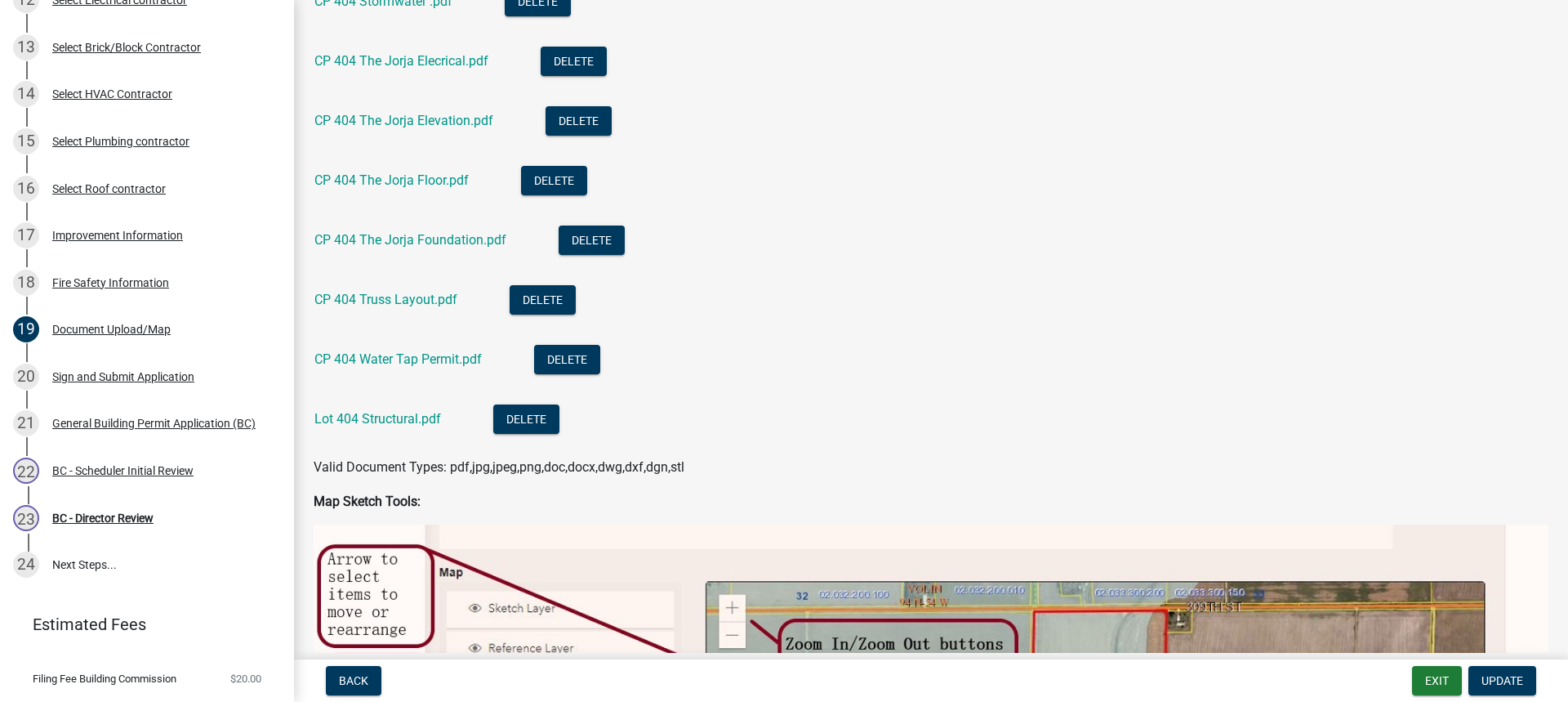
scroll to position [980, 0]
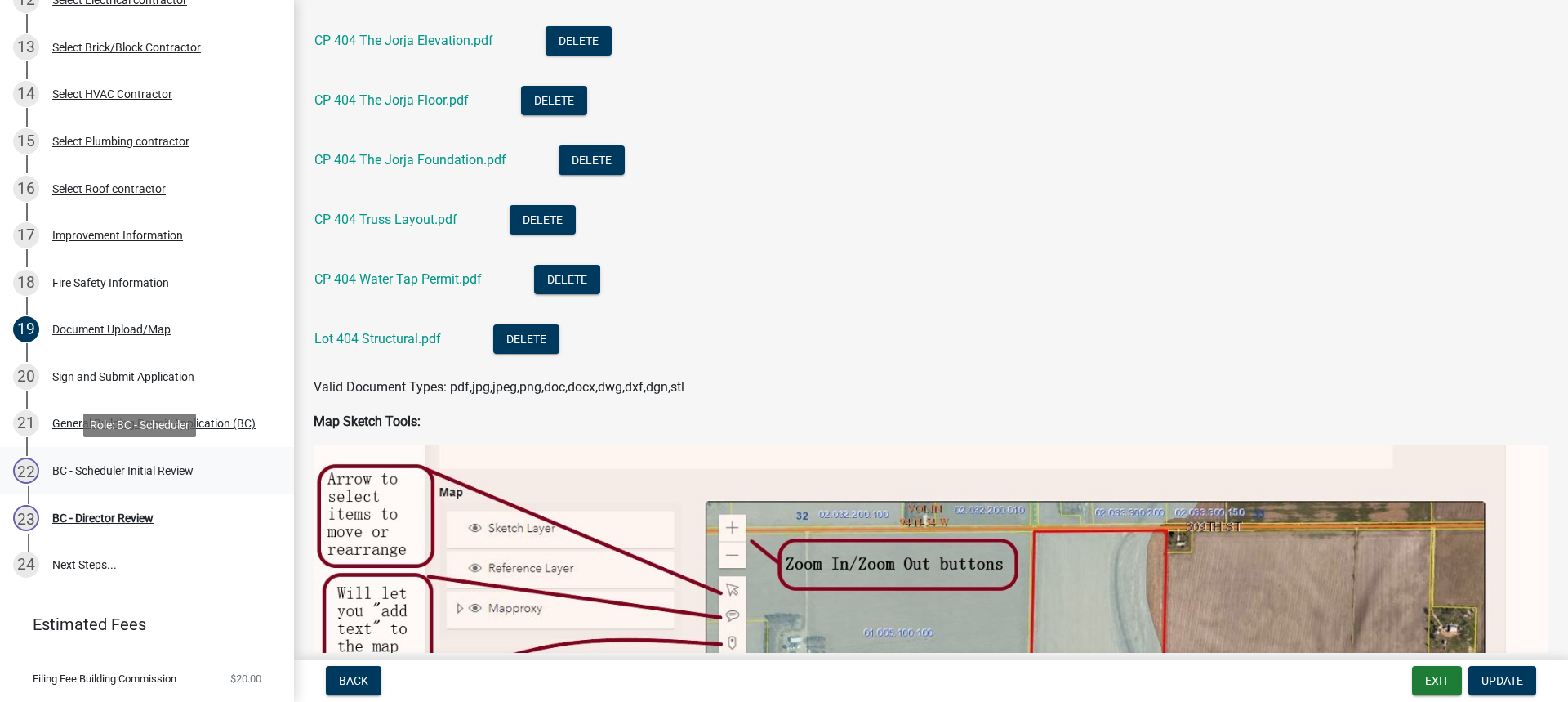
click at [131, 469] on div "BC - Scheduler Initial Review" at bounding box center [123, 470] width 142 height 11
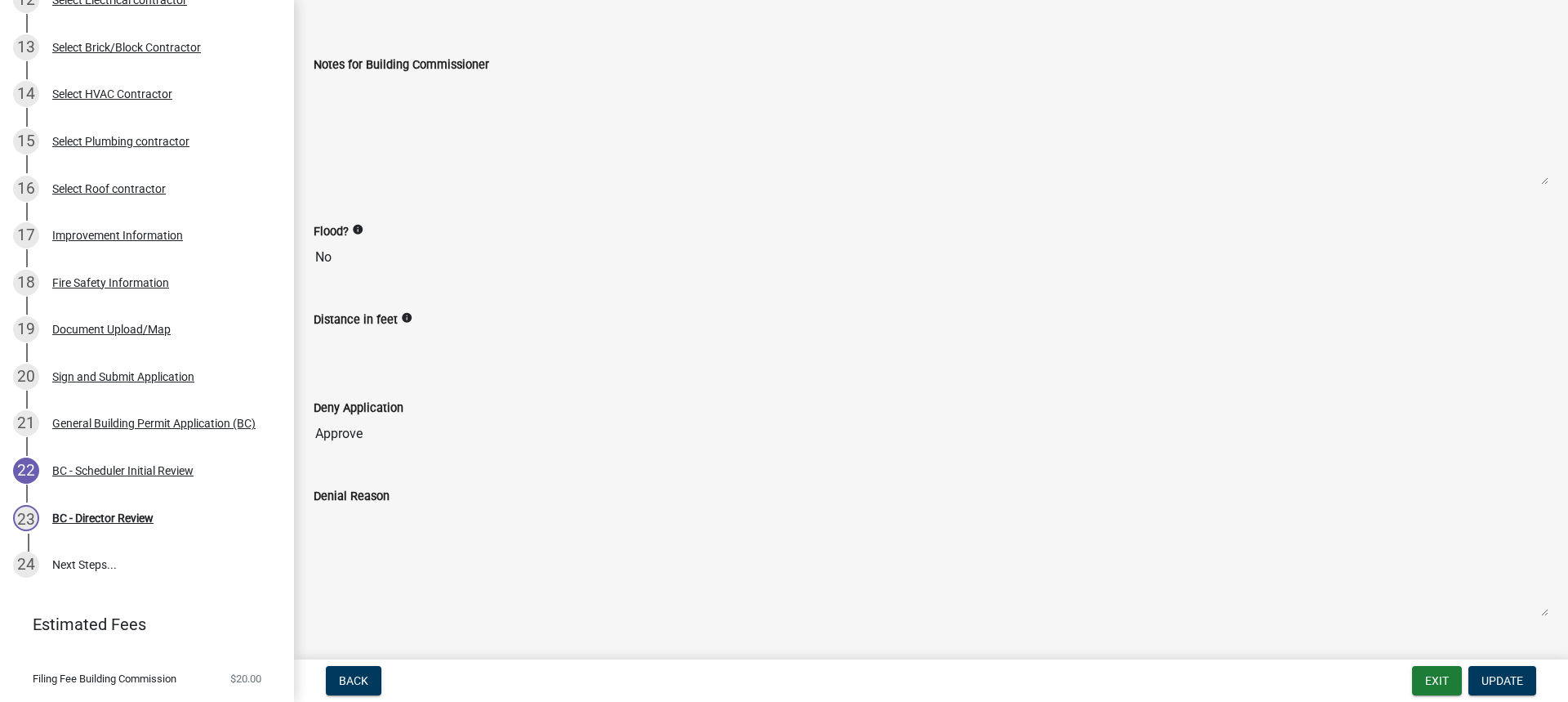
scroll to position [277, 0]
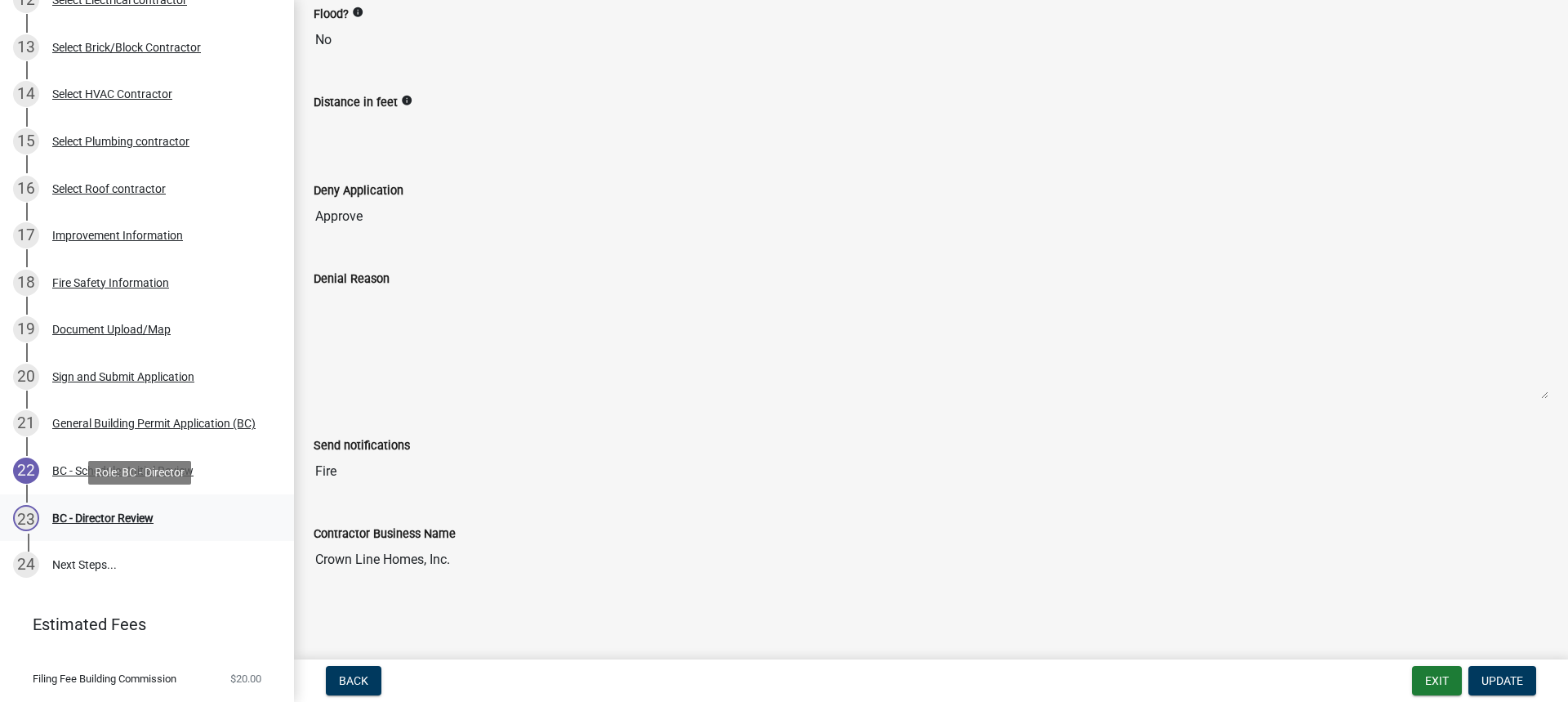
click at [98, 508] on div "[DATE] - Director Review" at bounding box center [141, 518] width 255 height 26
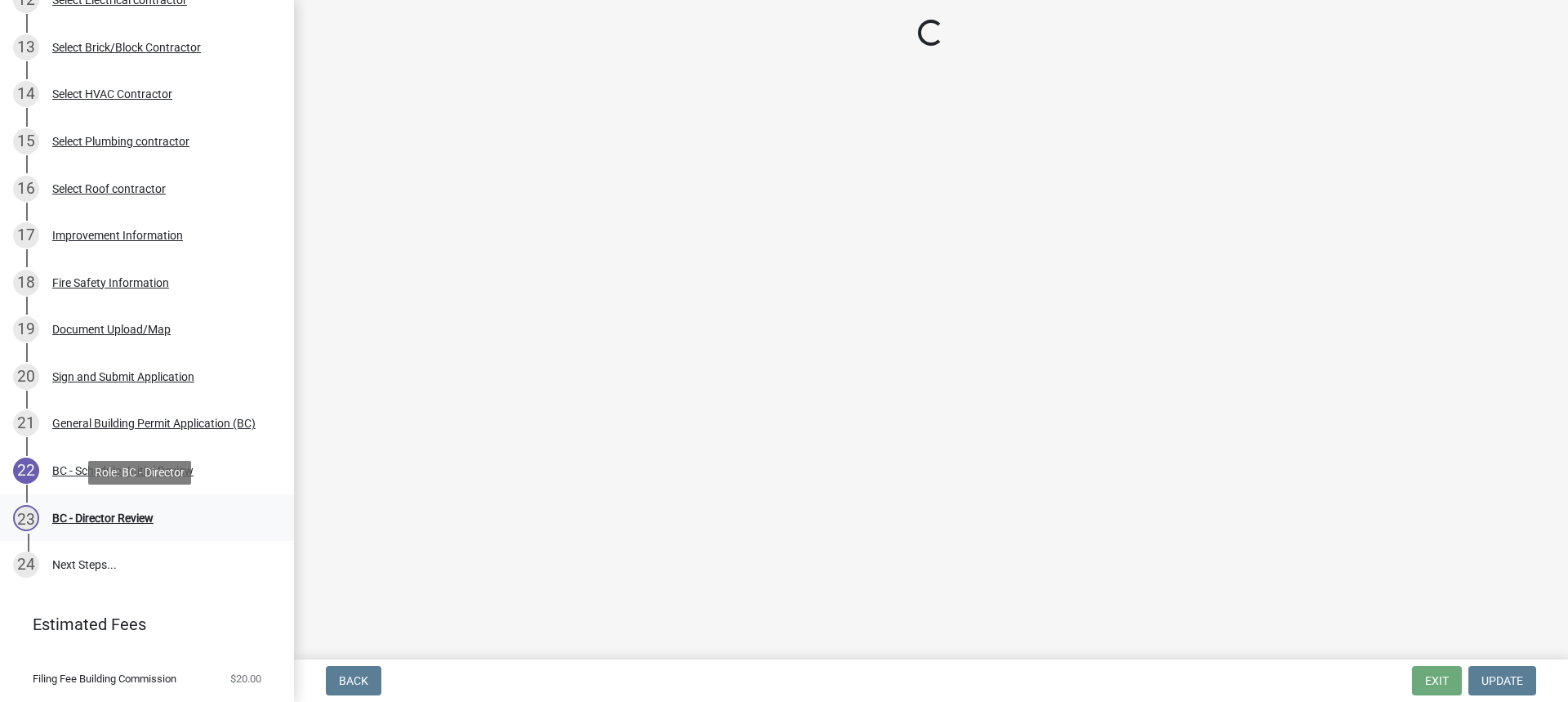
scroll to position [0, 0]
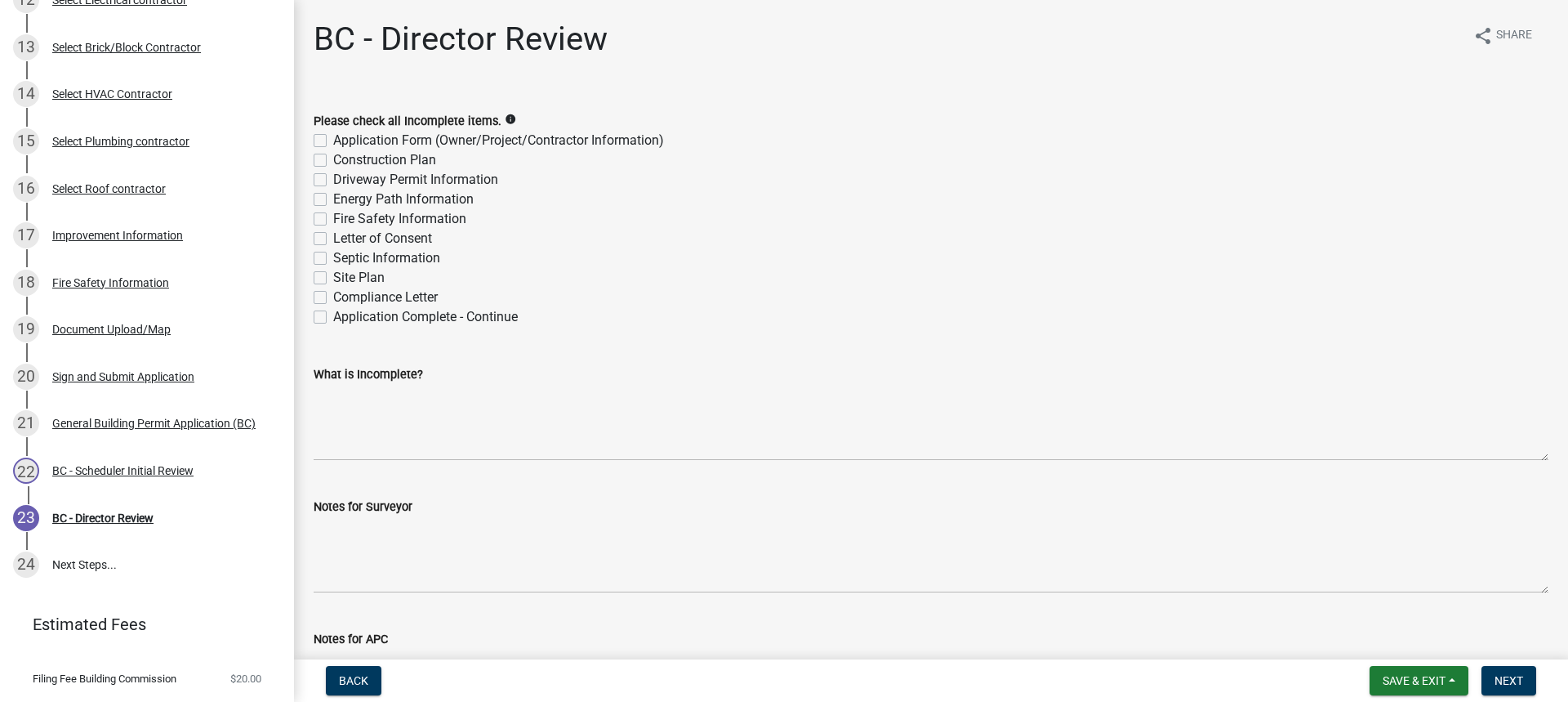
click at [333, 160] on label "Construction Plan" at bounding box center [384, 161] width 103 height 20
click at [333, 160] on input "Construction Plan" at bounding box center [338, 156] width 11 height 11
checkbox input "true"
checkbox input "false"
checkbox input "true"
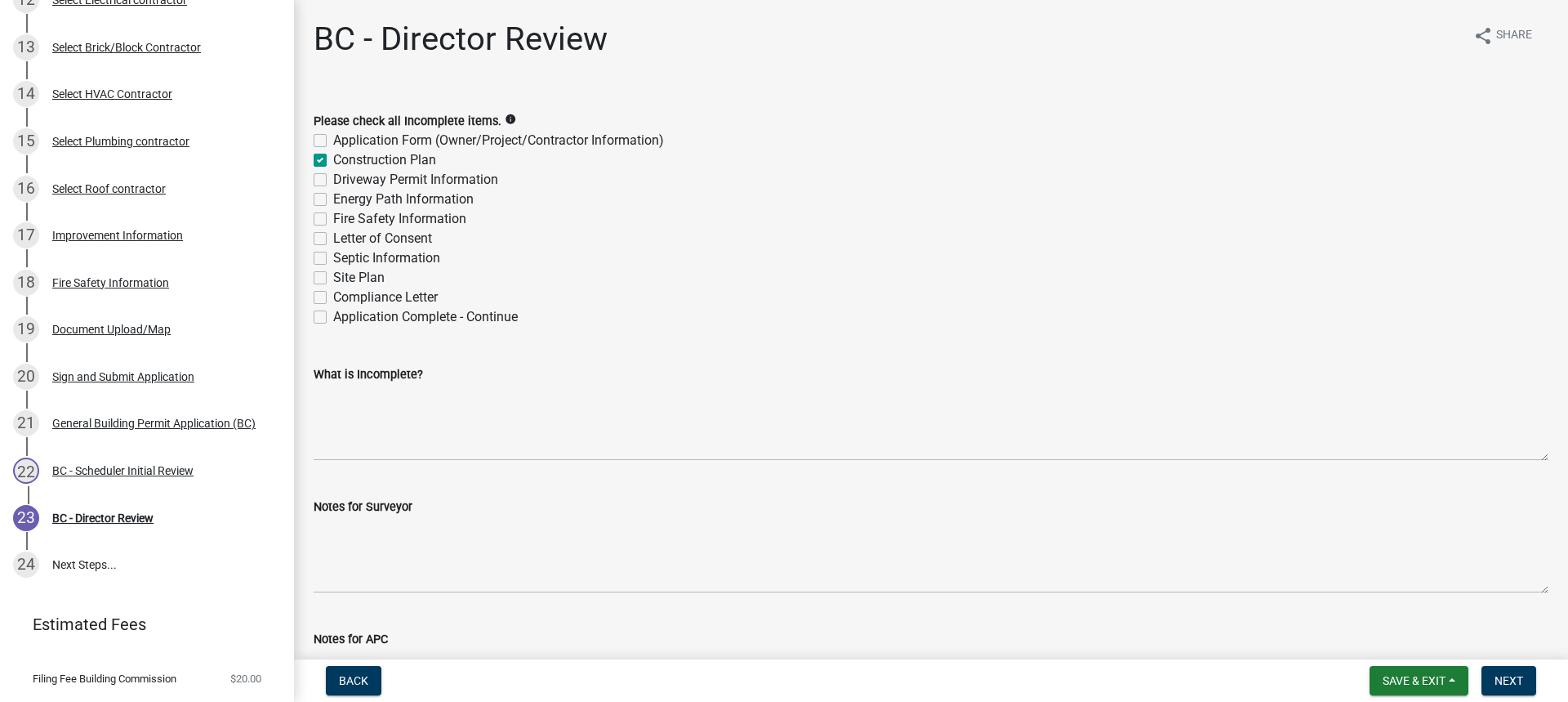
checkbox input "false"
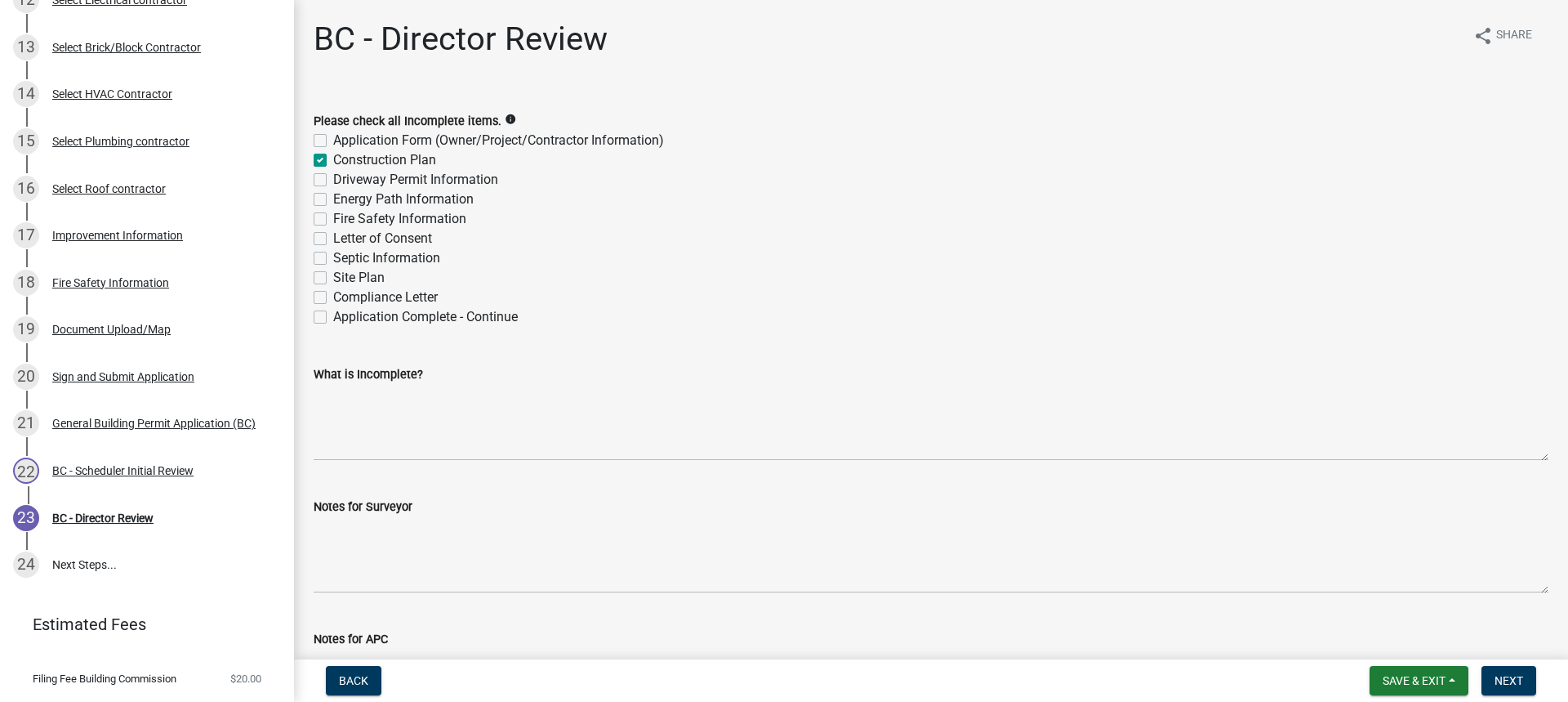
checkbox input "false"
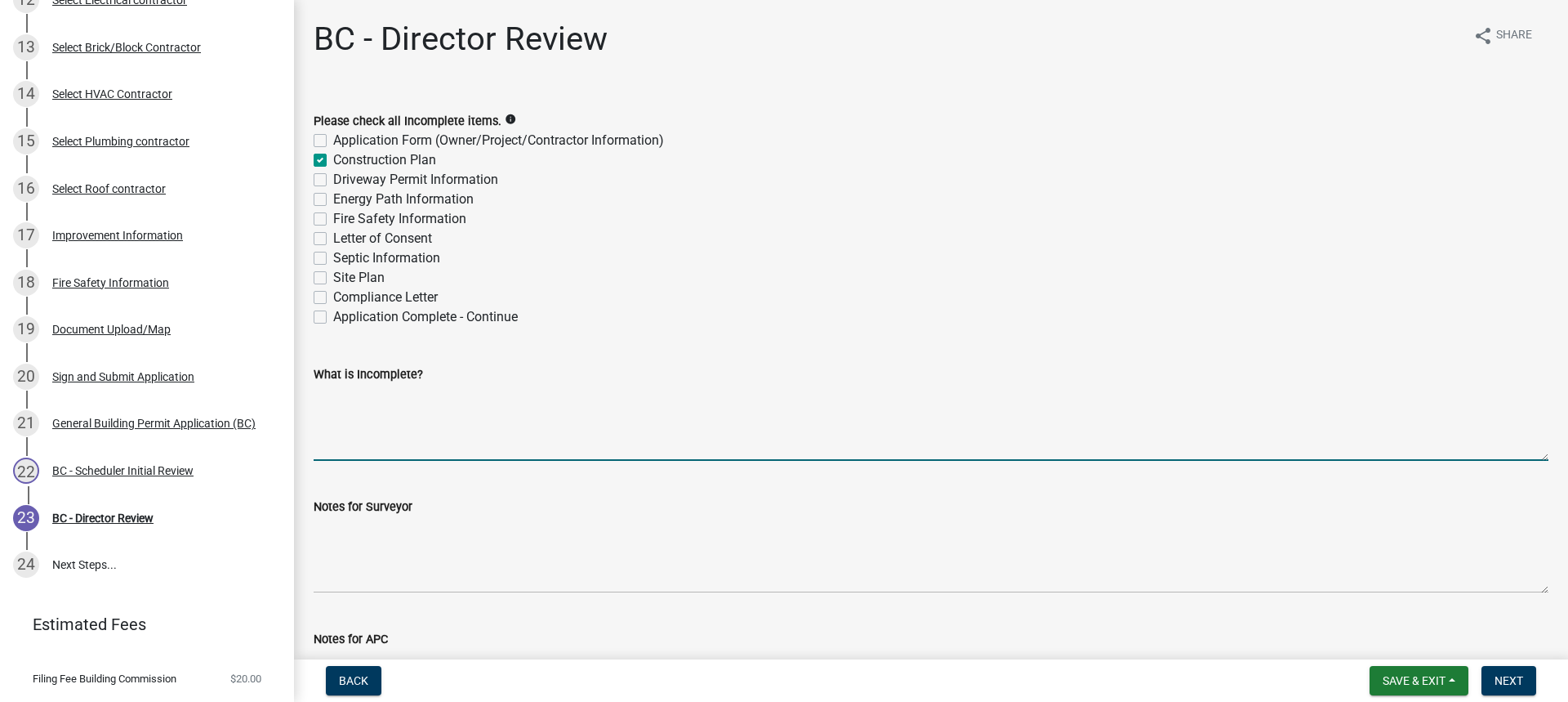
click at [378, 403] on textarea "What is Incomplete?" at bounding box center [931, 422] width 1235 height 77
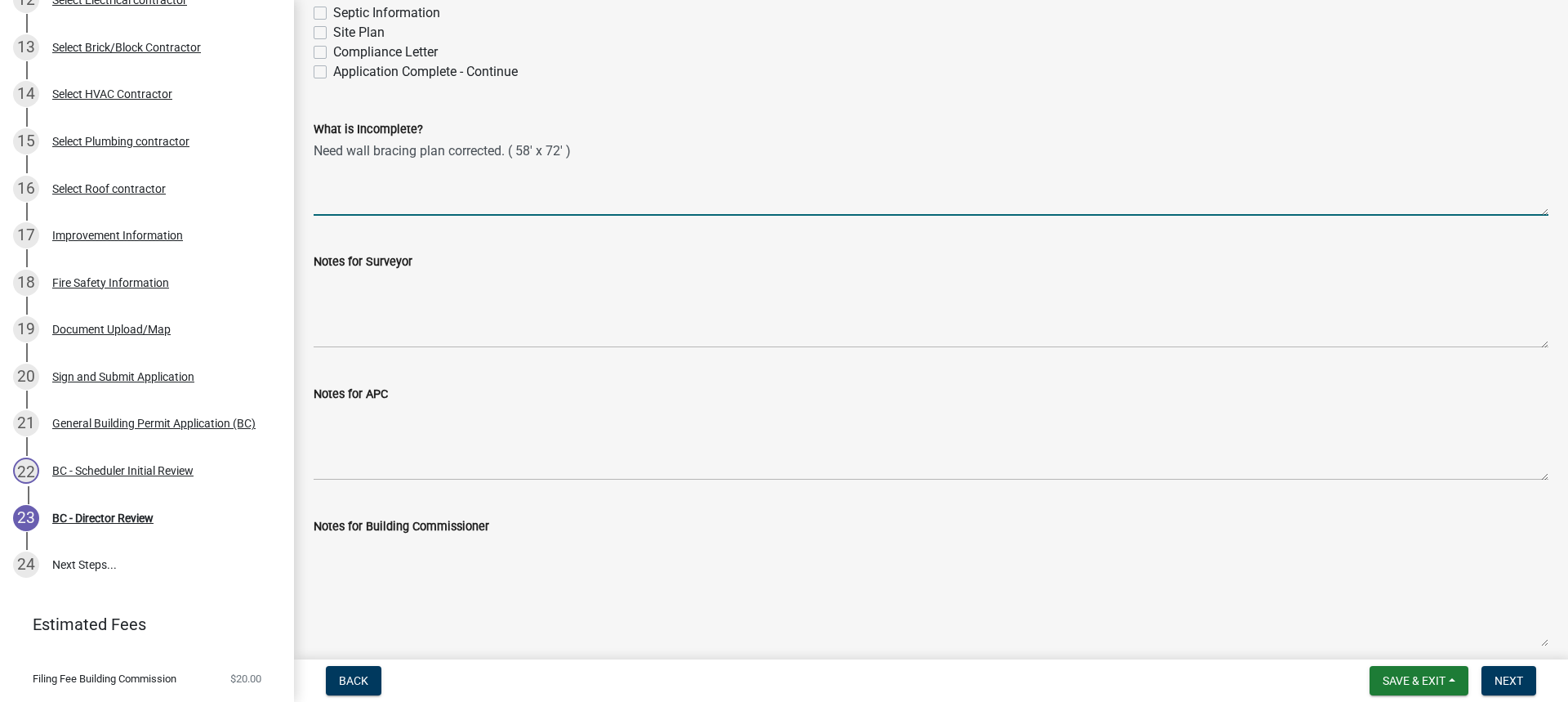
scroll to position [316, 0]
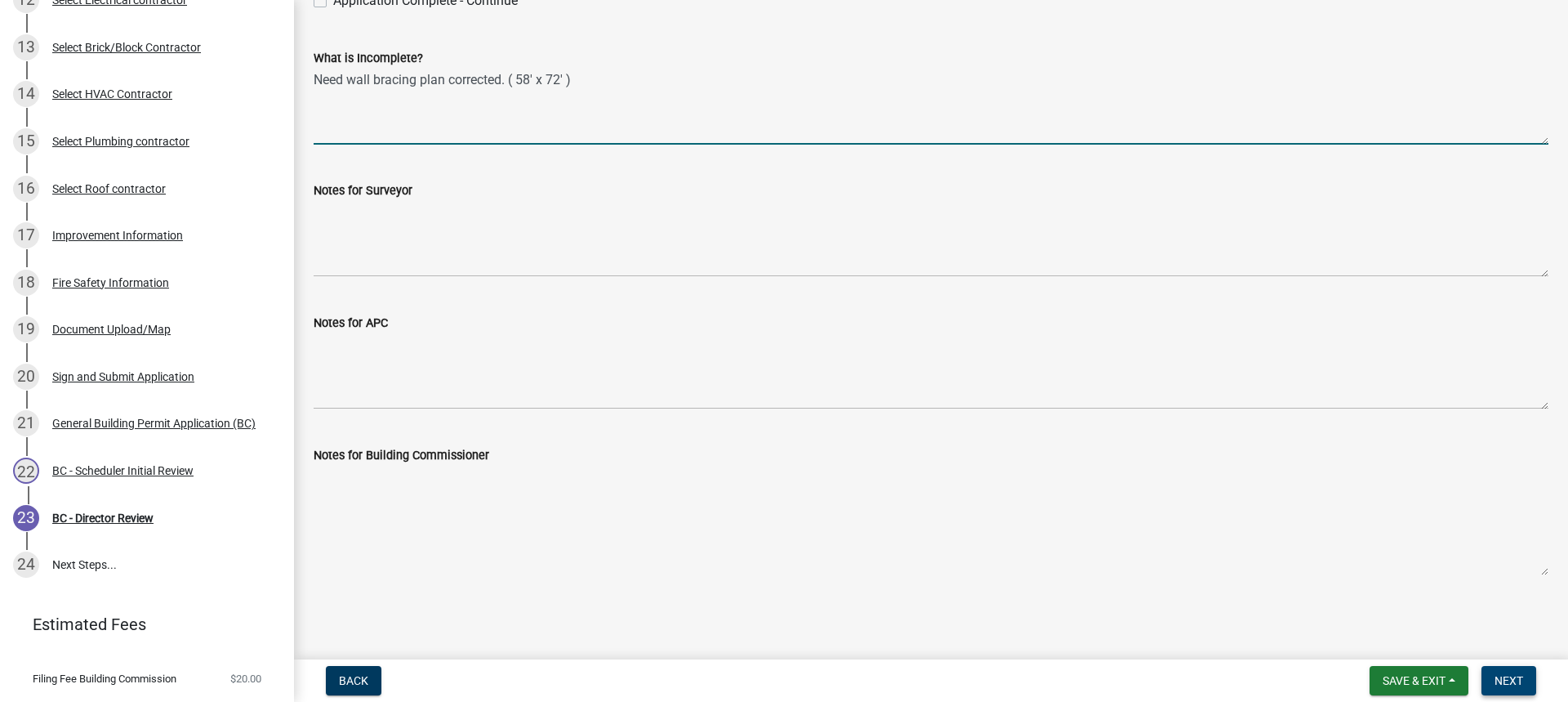
type textarea "Need wall bracing plan corrected. ( 58' x 72' )"
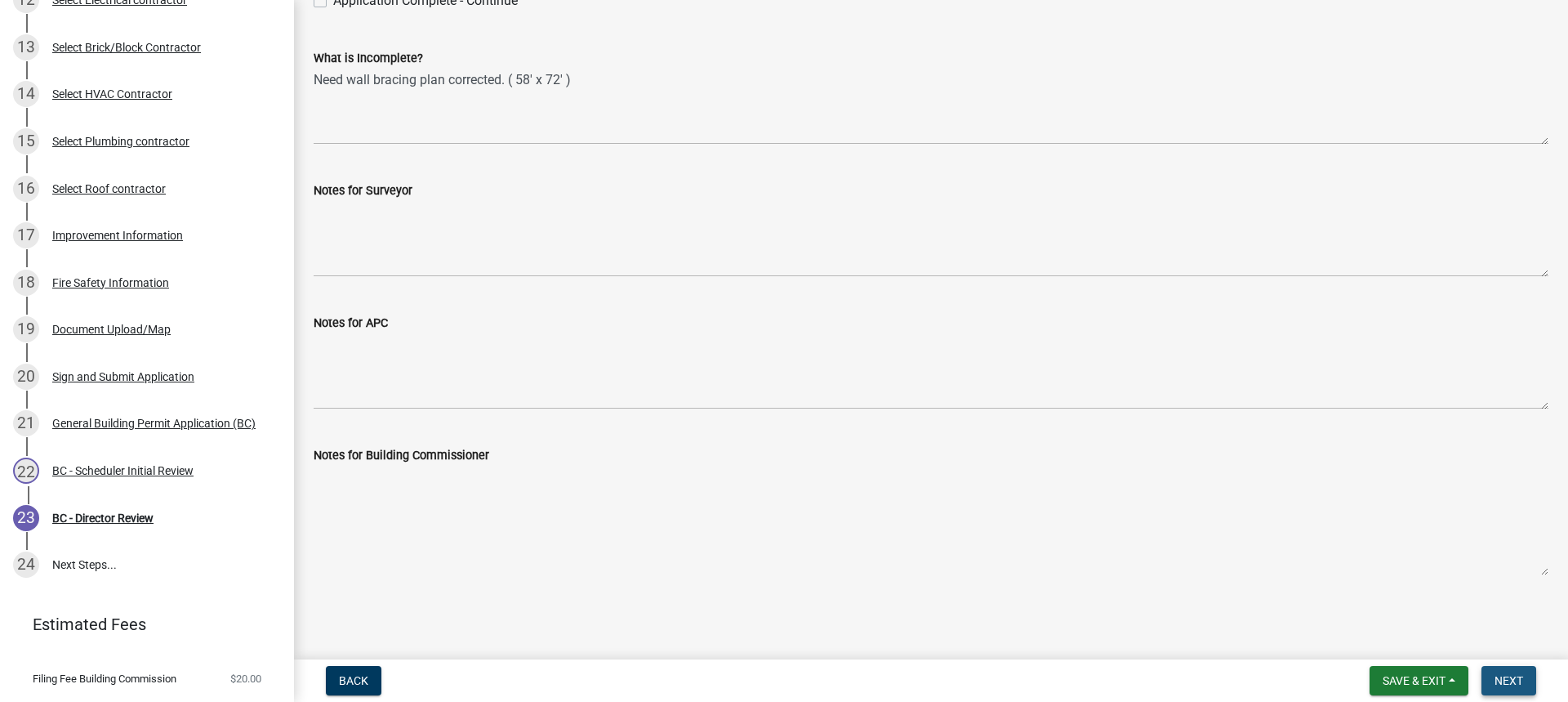
click at [1509, 674] on span "Next" at bounding box center [1509, 680] width 29 height 13
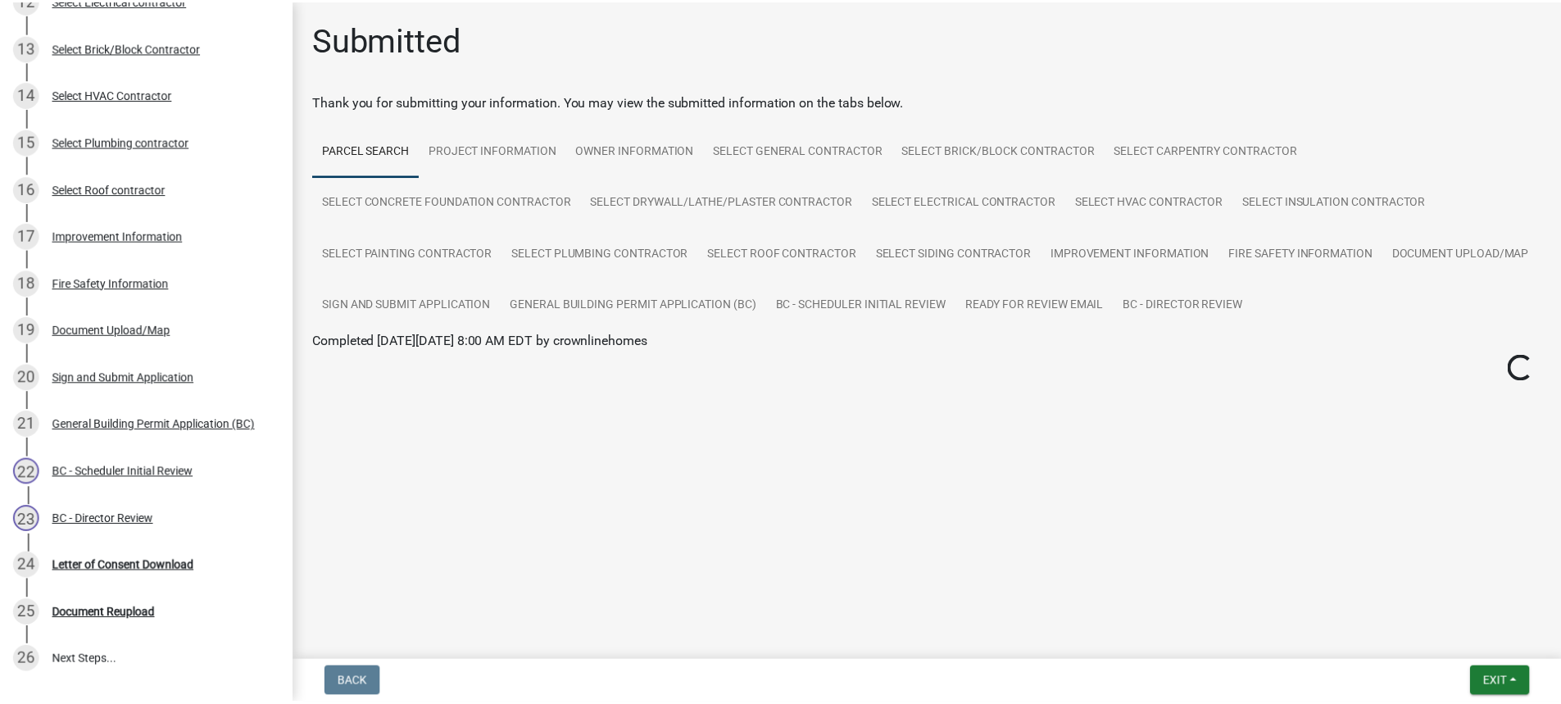
scroll to position [833, 0]
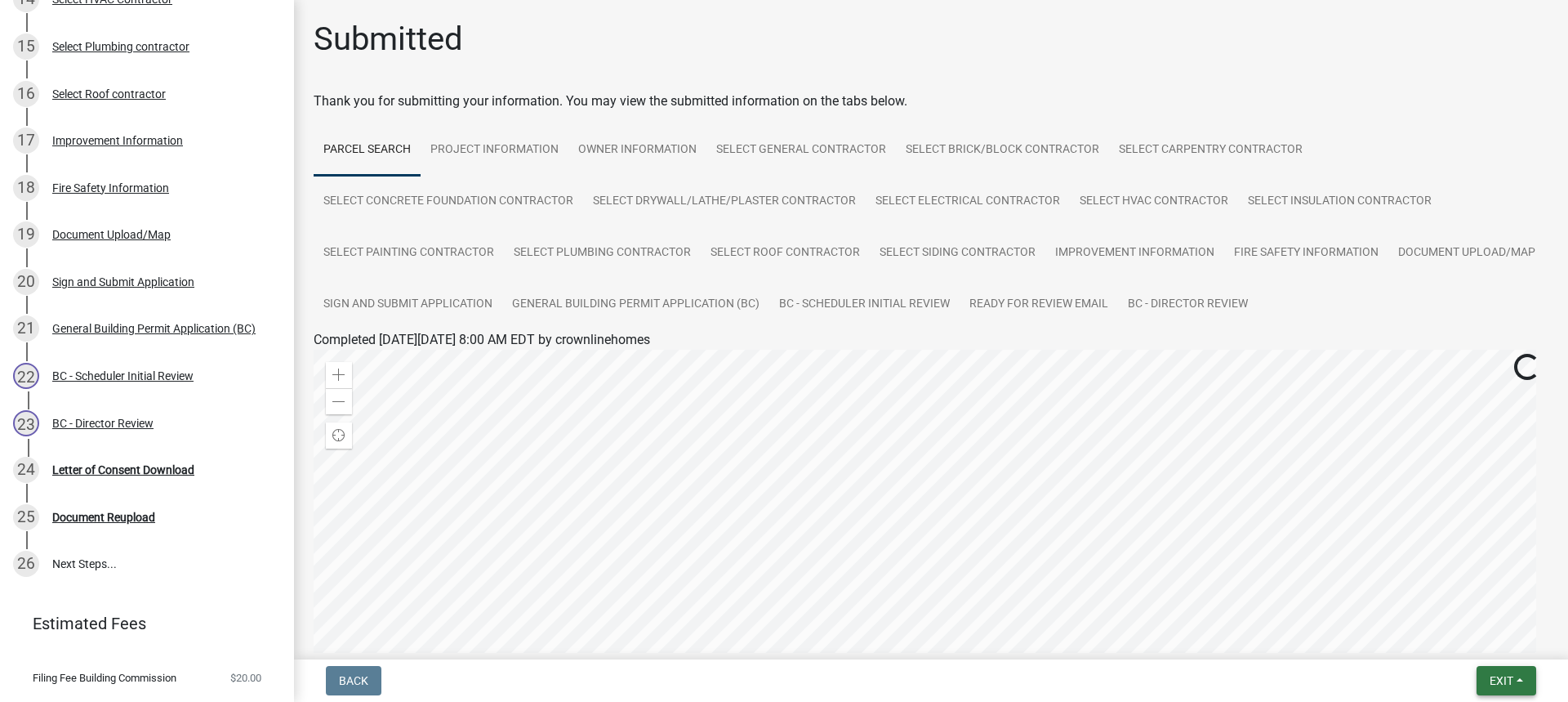
click at [1492, 681] on span "Exit" at bounding box center [1502, 680] width 24 height 13
click at [1429, 646] on button "Save & Exit" at bounding box center [1470, 637] width 131 height 39
